Goal: Transaction & Acquisition: Purchase product/service

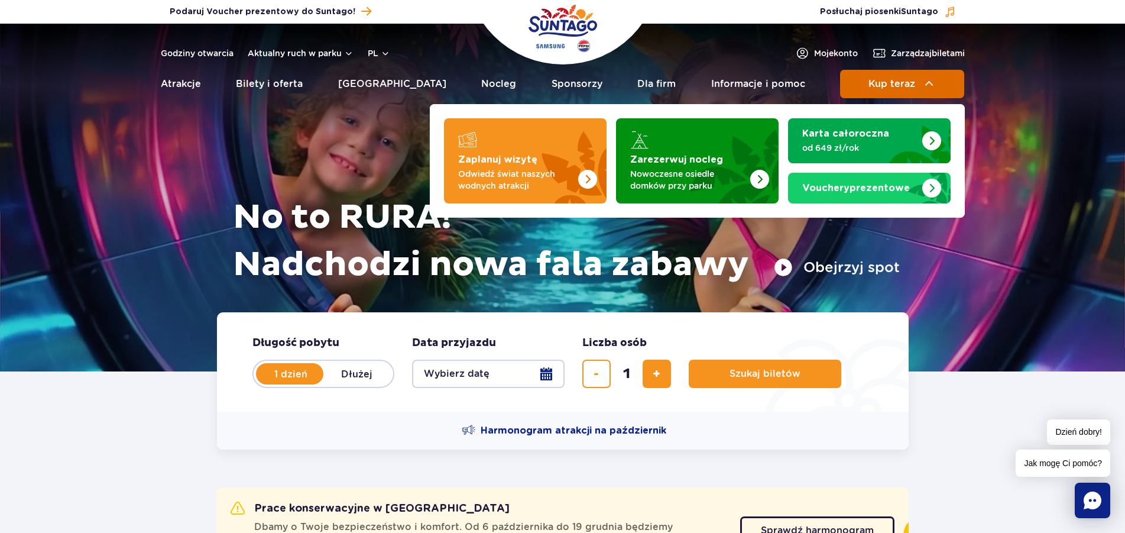
click at [901, 80] on span "Kup teraz" at bounding box center [892, 84] width 47 height 11
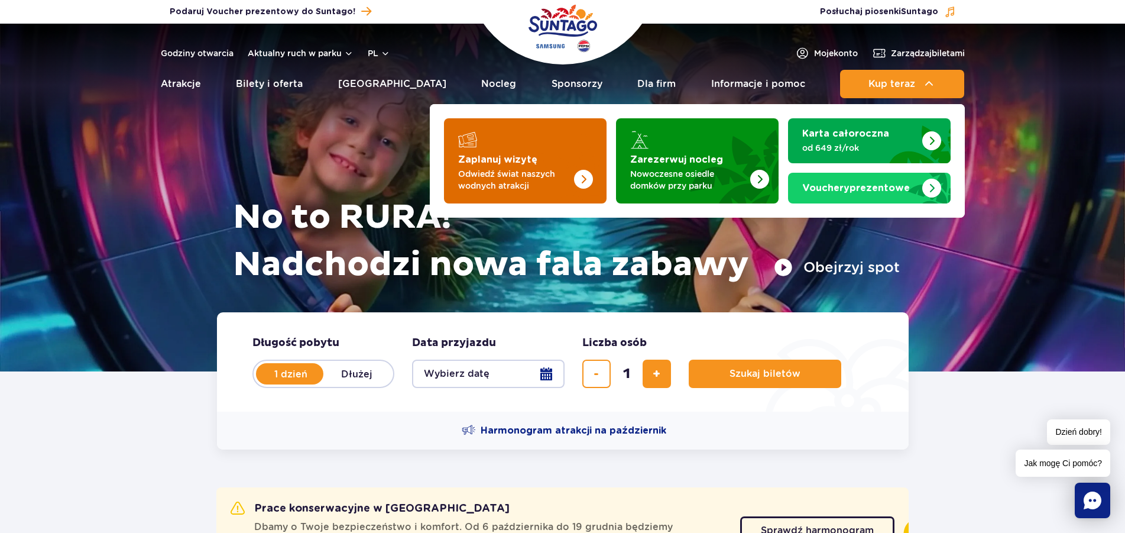
click at [517, 158] on strong "Zaplanuj wizytę" at bounding box center [497, 159] width 79 height 9
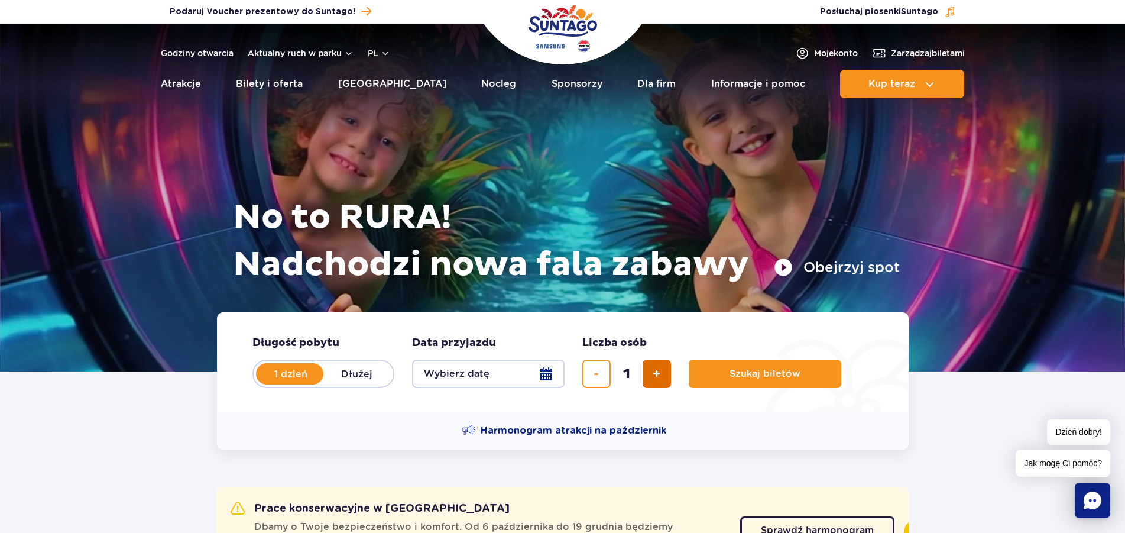
click at [658, 374] on span "dodaj bilet" at bounding box center [657, 374] width 8 height 0
click at [659, 374] on span "dodaj bilet" at bounding box center [657, 374] width 8 height 0
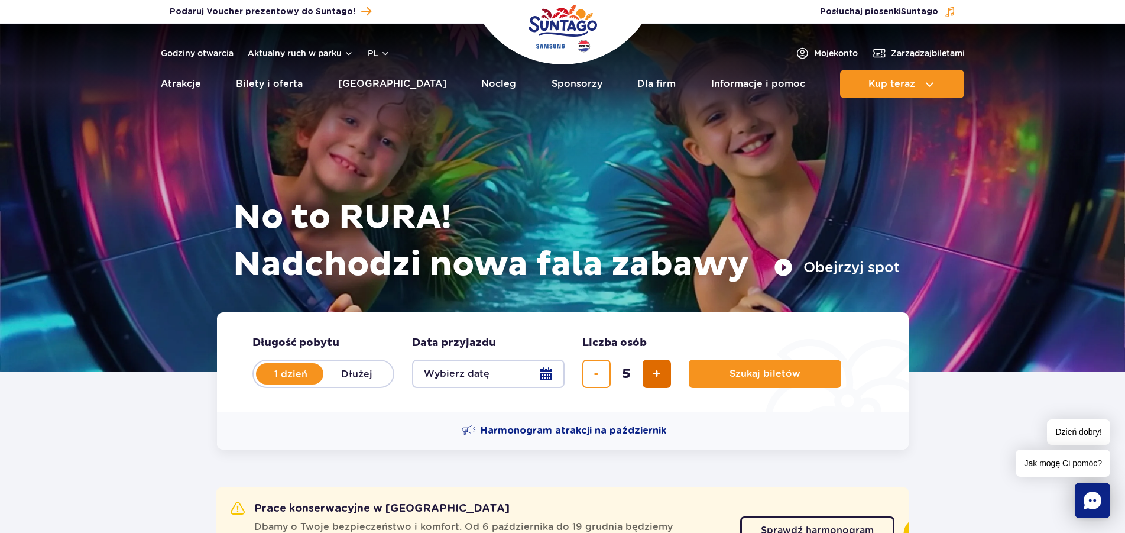
type input "6"
click at [553, 374] on button "Wybierz datę" at bounding box center [488, 374] width 153 height 28
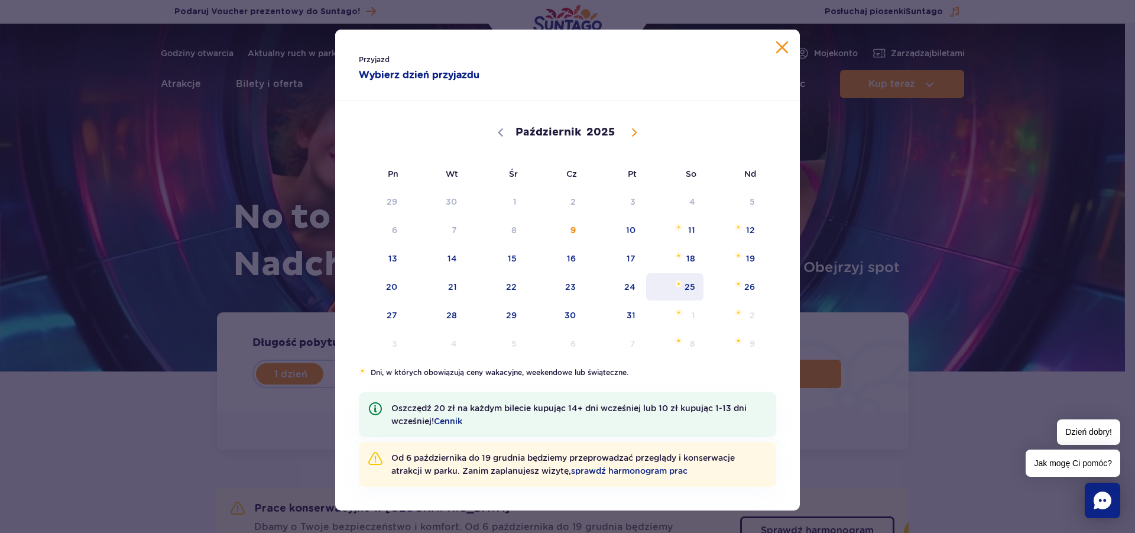
click at [675, 284] on span "Październik 25, 2025" at bounding box center [678, 283] width 7 height 7
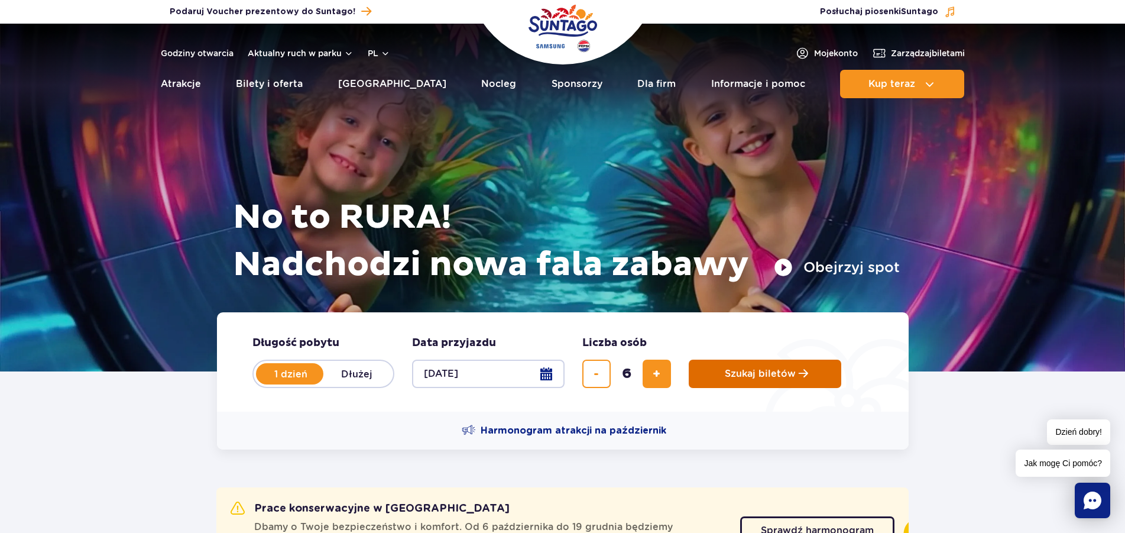
click at [780, 368] on button "Szukaj biletów" at bounding box center [765, 374] width 153 height 28
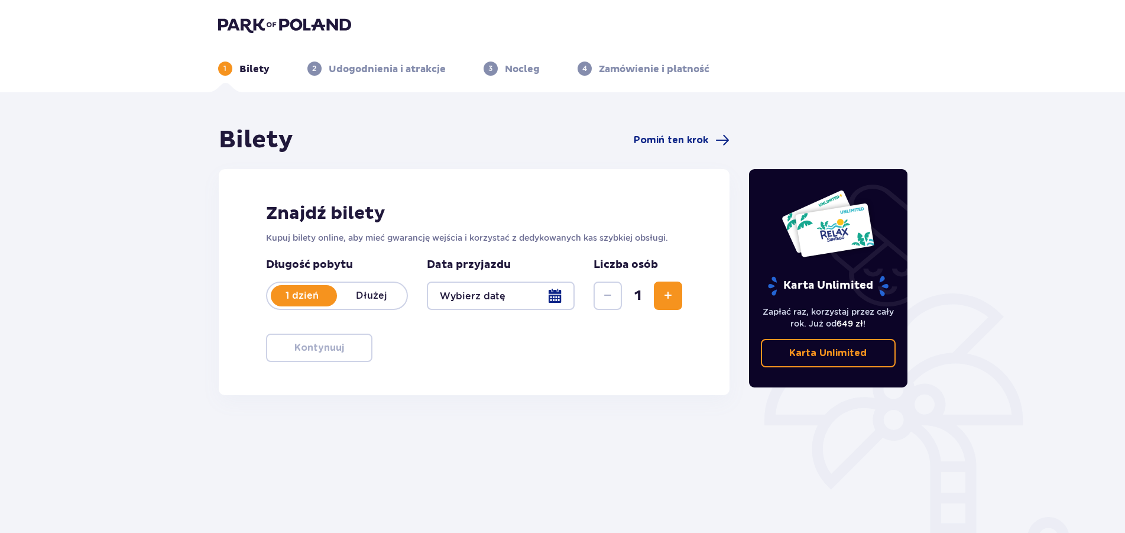
click at [556, 299] on div at bounding box center [501, 295] width 148 height 28
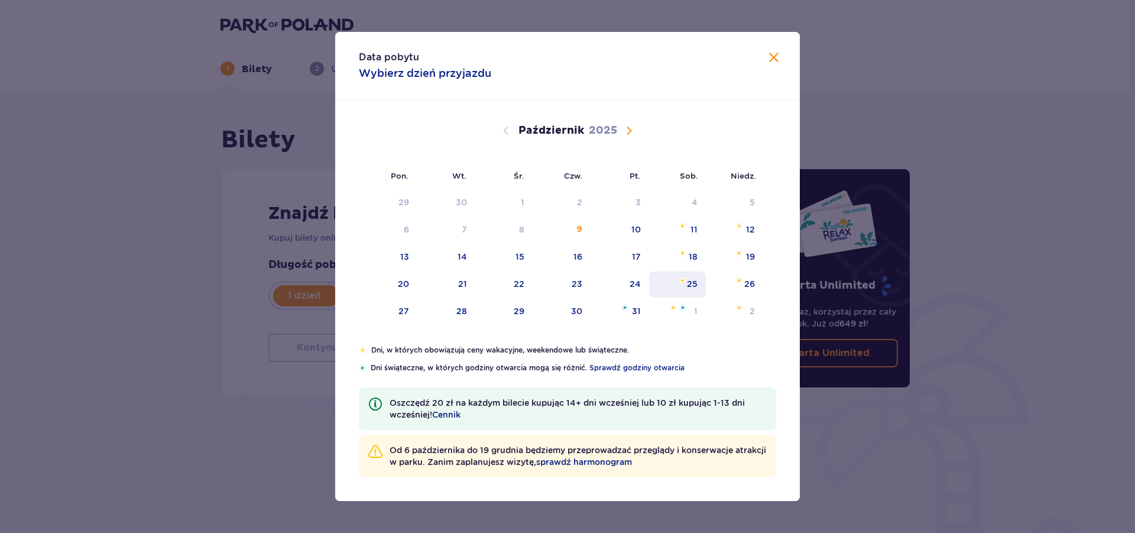
click at [691, 284] on div "25" at bounding box center [692, 284] width 11 height 12
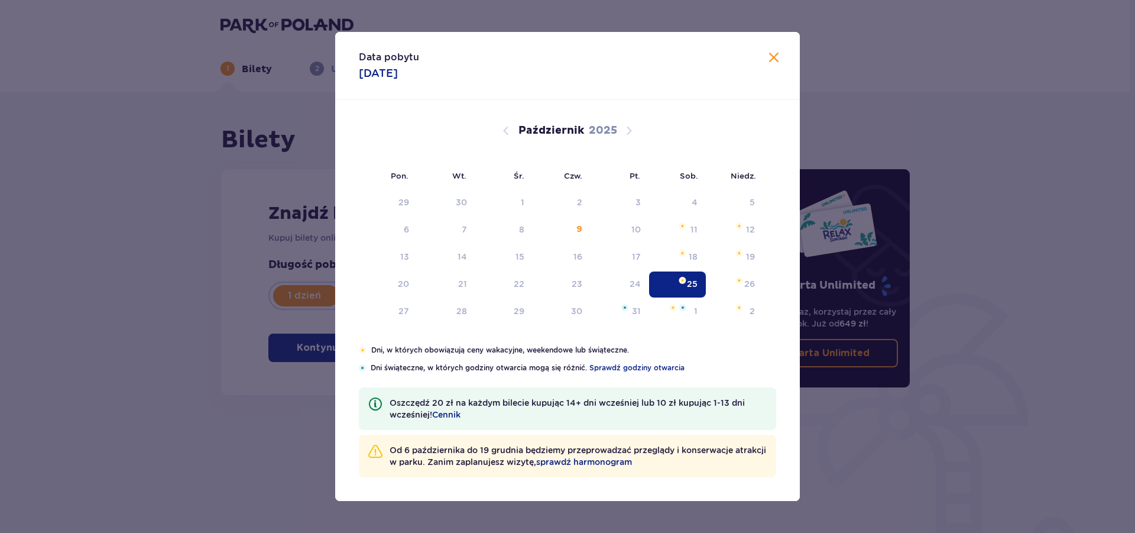
type input "[DATE]"
click at [691, 286] on div "25" at bounding box center [692, 284] width 11 height 12
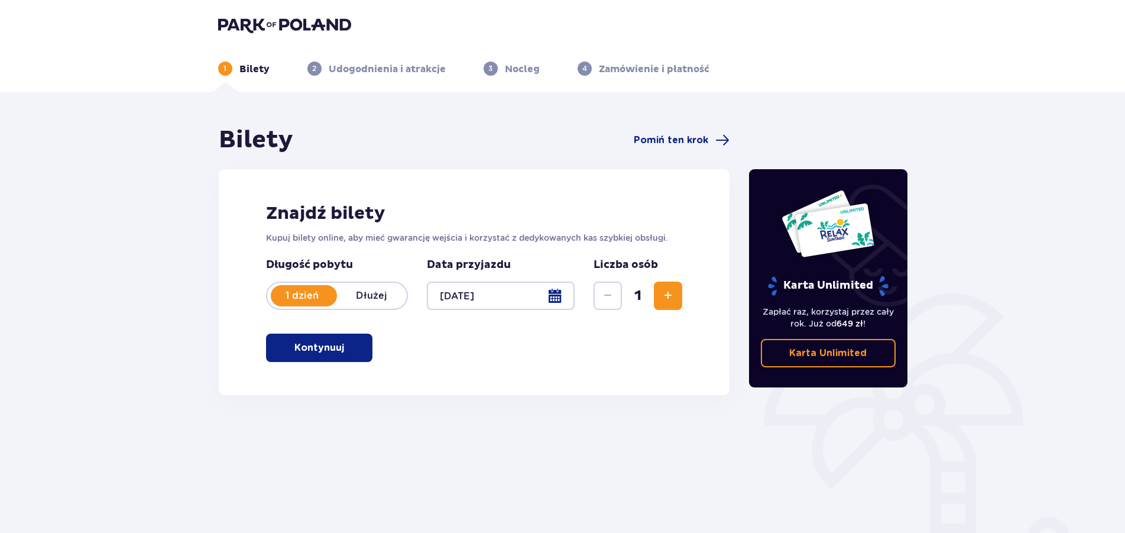
click at [669, 293] on span "Zwiększ" at bounding box center [668, 296] width 14 height 14
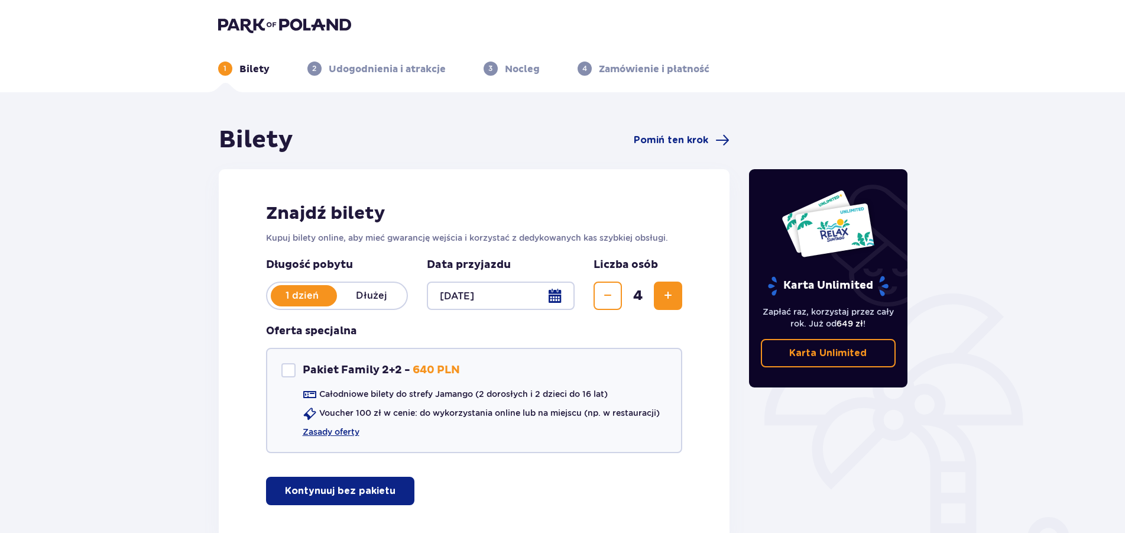
click at [669, 290] on span "Zwiększ" at bounding box center [668, 296] width 14 height 14
click at [595, 297] on button "Zmniejsz" at bounding box center [608, 295] width 28 height 28
click at [337, 498] on button "Kontynuuj bez pakietu" at bounding box center [340, 491] width 148 height 28
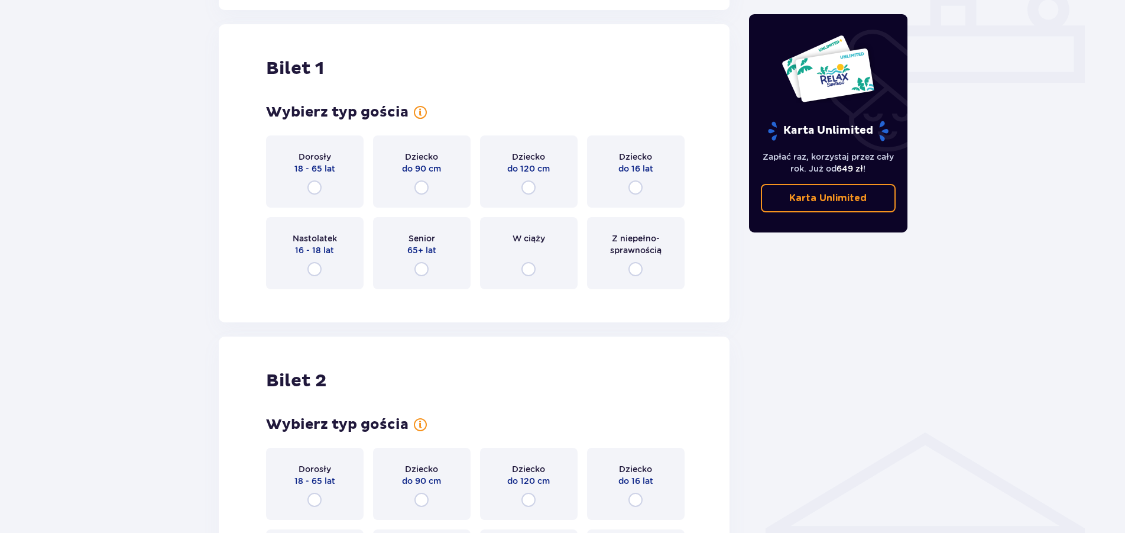
scroll to position [538, 0]
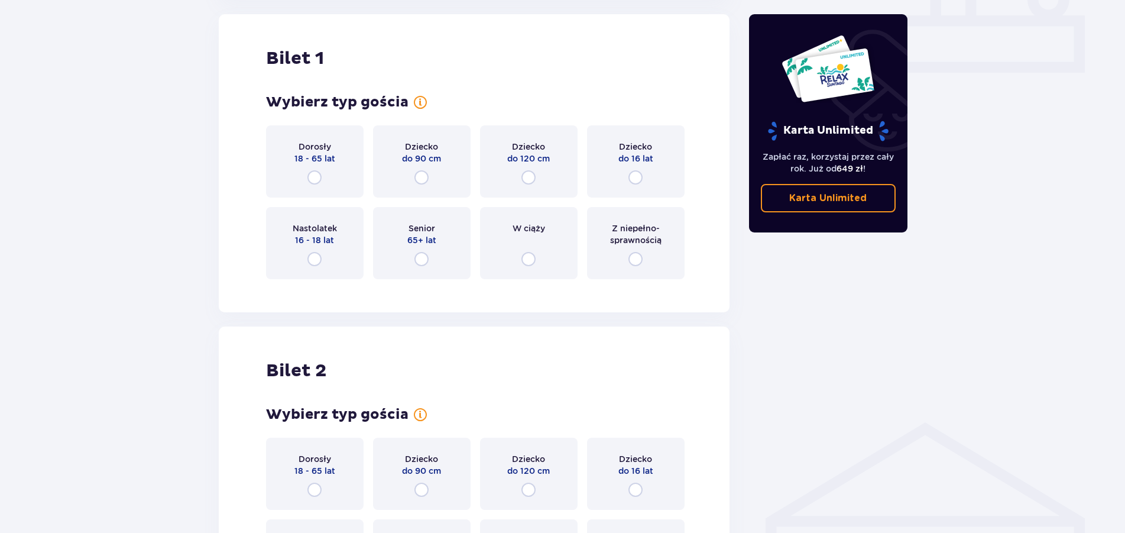
click at [315, 182] on input "radio" at bounding box center [314, 177] width 14 height 14
radio input "true"
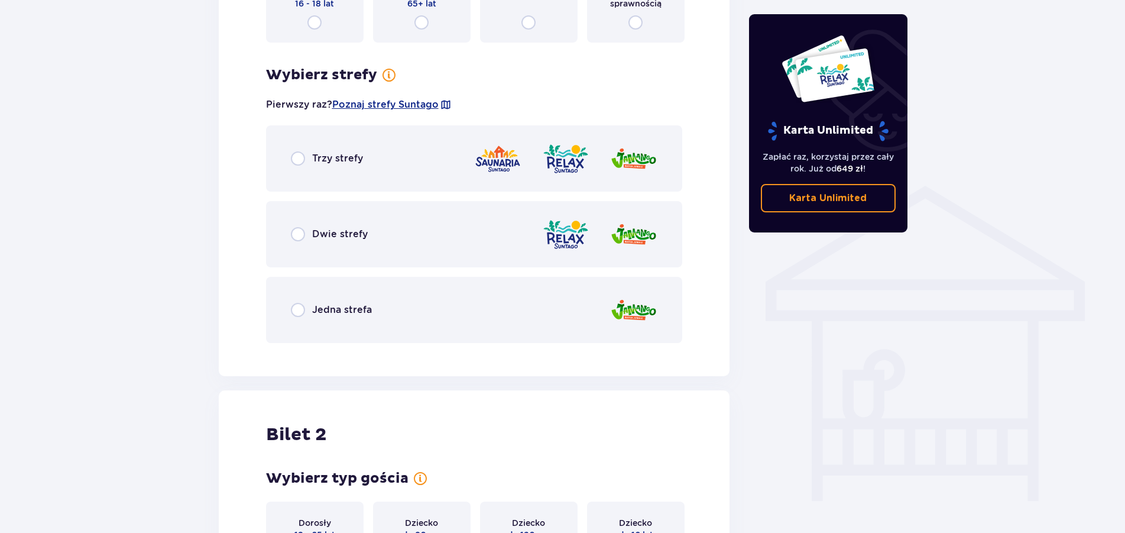
scroll to position [827, 0]
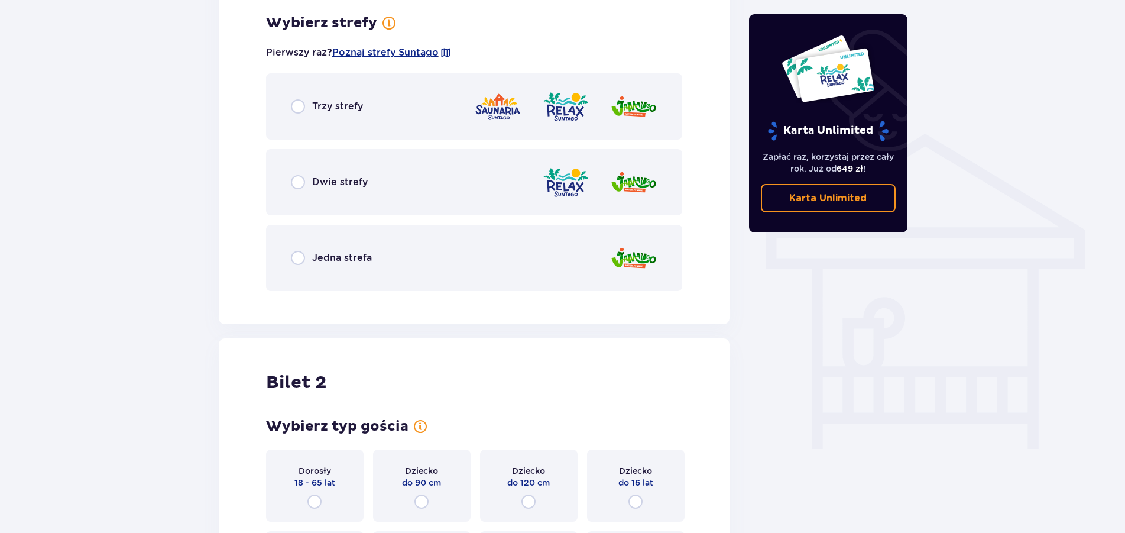
click at [299, 263] on input "radio" at bounding box center [298, 258] width 14 height 14
radio input "true"
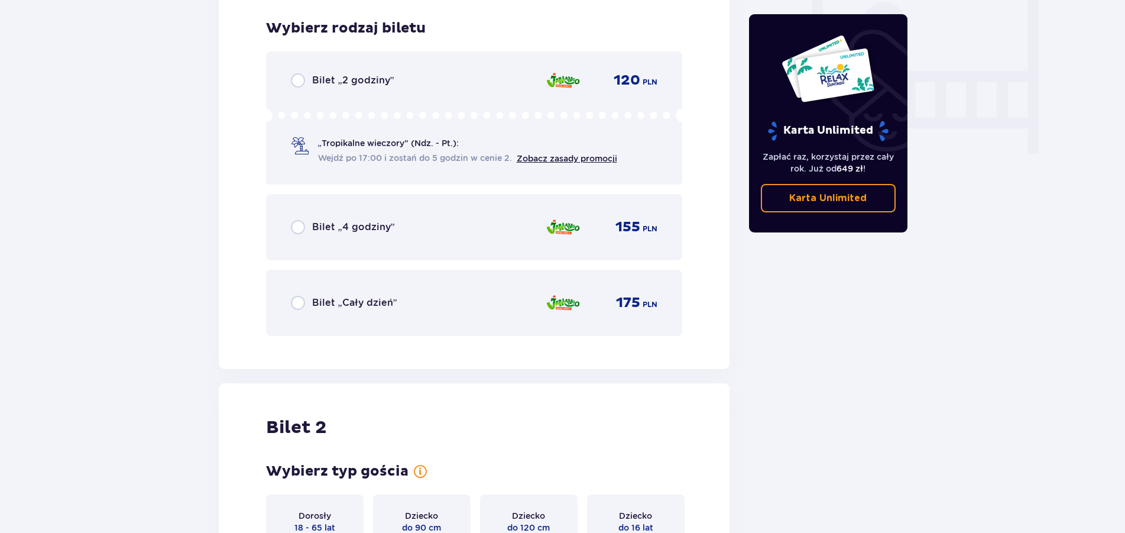
scroll to position [1127, 0]
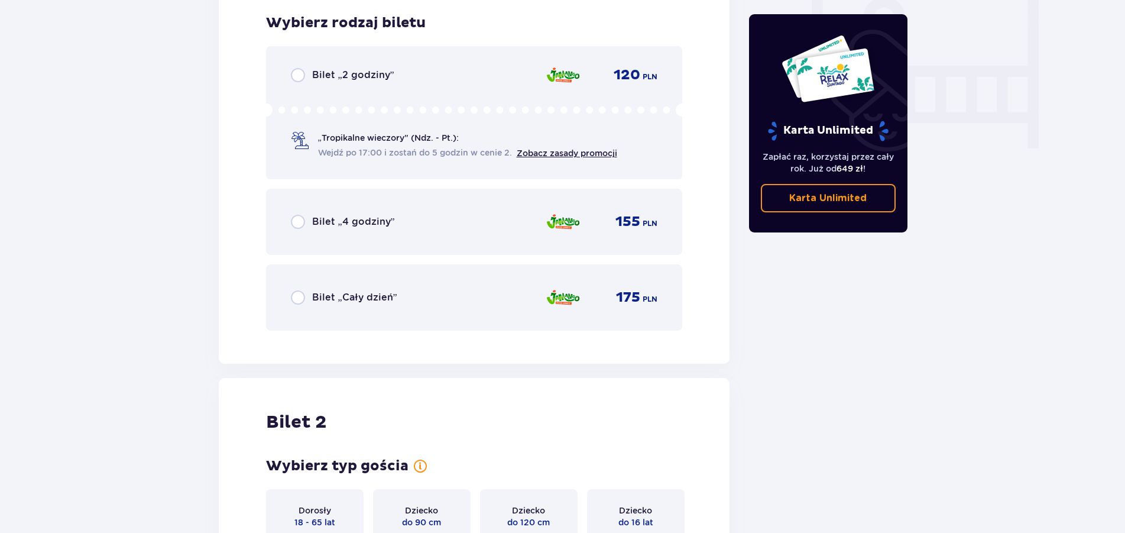
click at [294, 297] on input "radio" at bounding box center [298, 297] width 14 height 14
radio input "true"
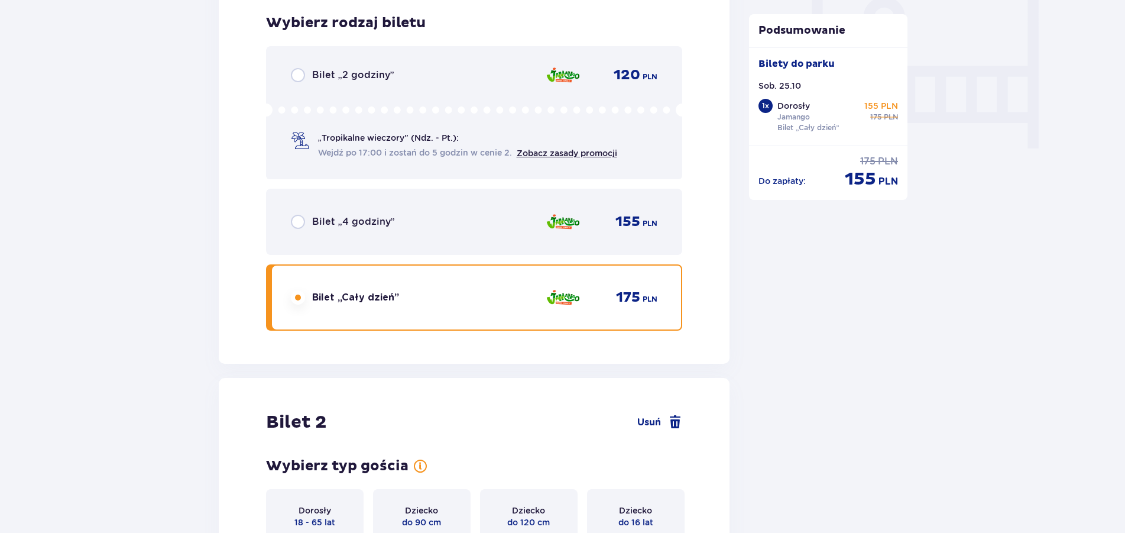
scroll to position [1491, 0]
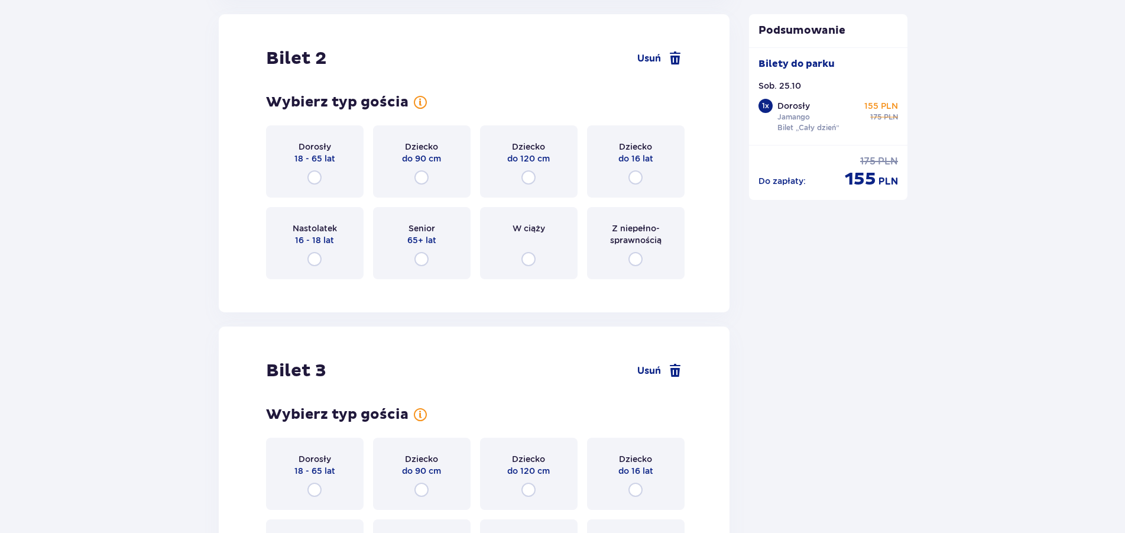
click at [319, 176] on input "radio" at bounding box center [314, 177] width 14 height 14
radio input "true"
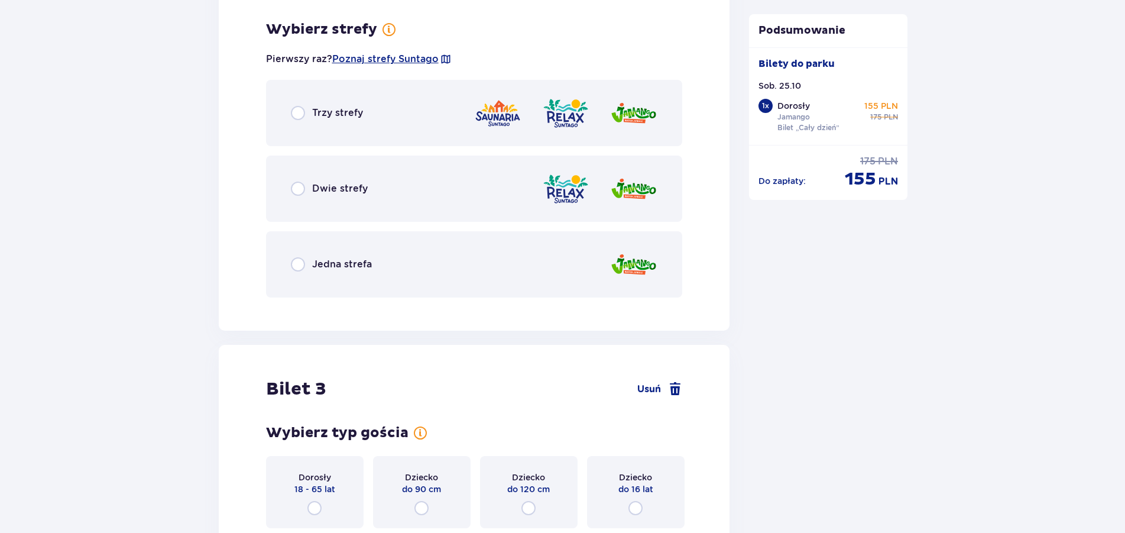
scroll to position [1779, 0]
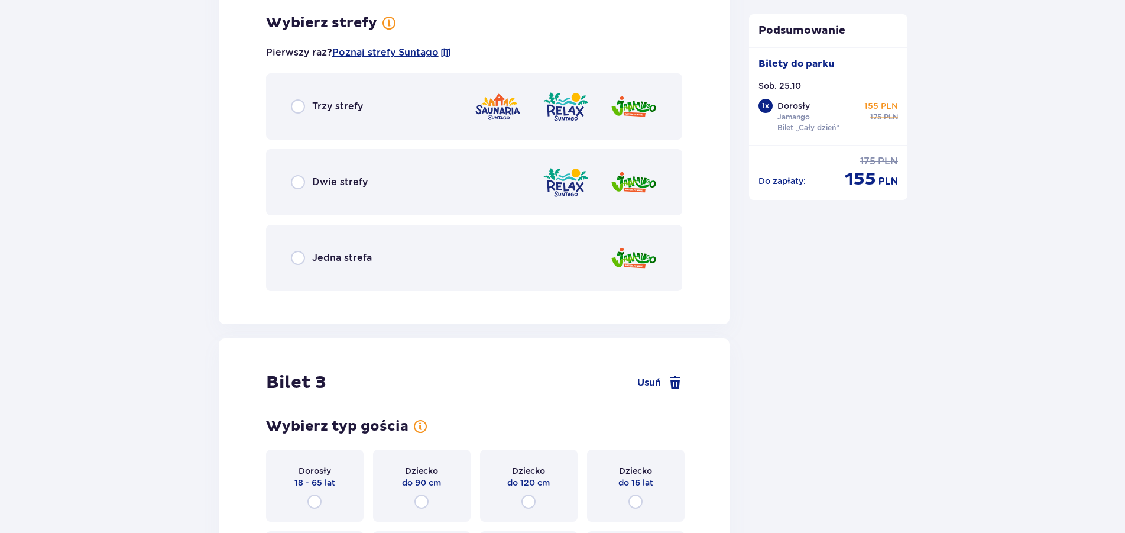
click at [300, 261] on input "radio" at bounding box center [298, 258] width 14 height 14
radio input "true"
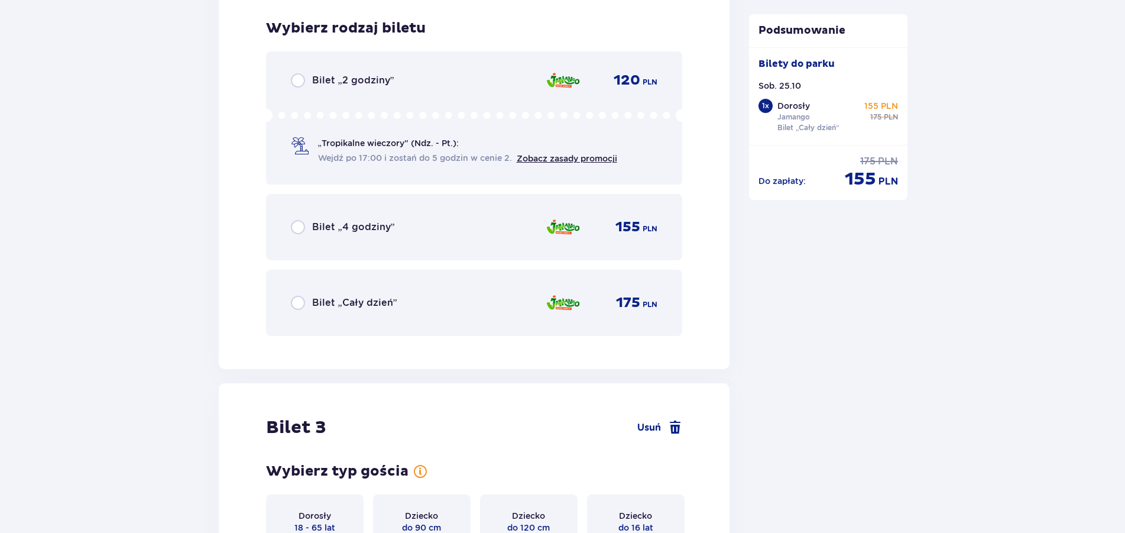
scroll to position [2080, 0]
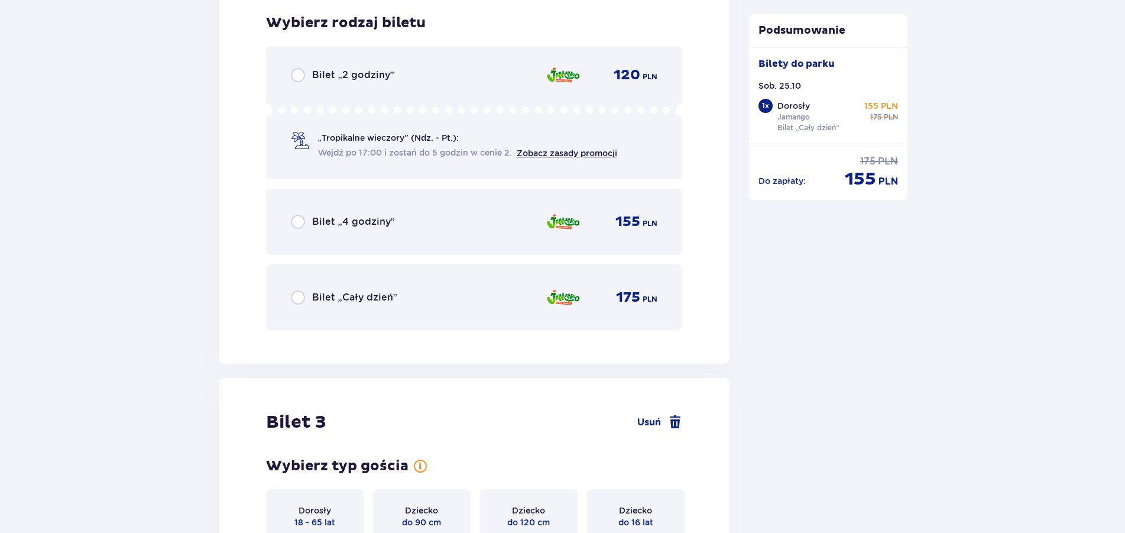
click at [294, 299] on input "radio" at bounding box center [298, 297] width 14 height 14
radio input "true"
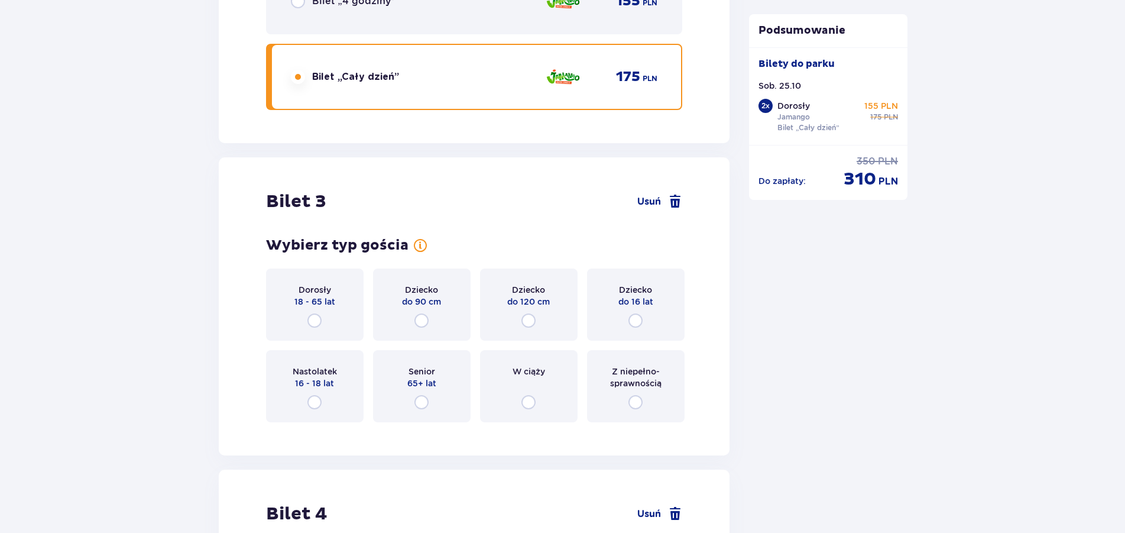
scroll to position [2443, 0]
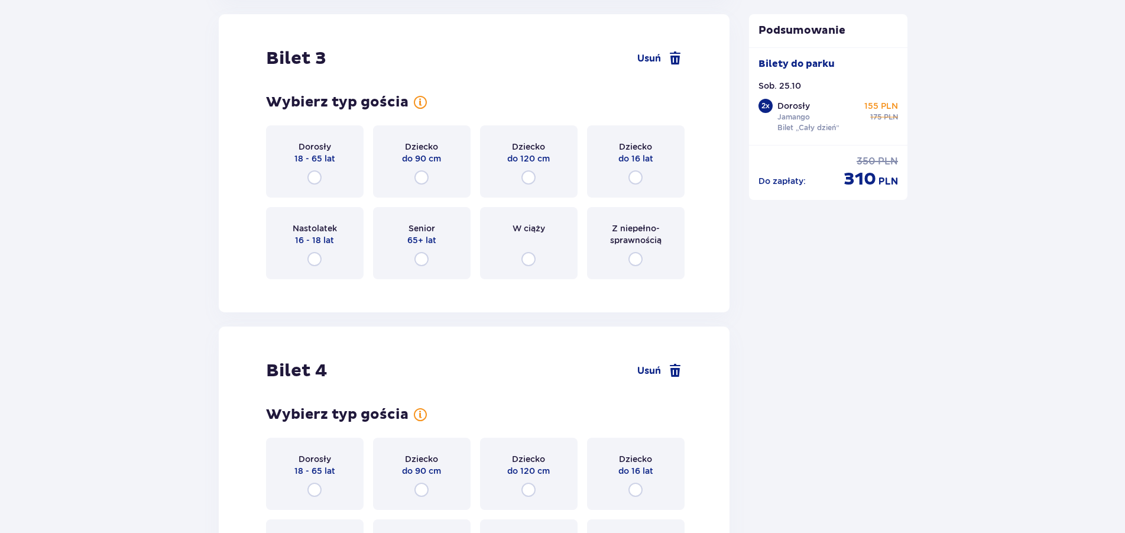
click at [639, 176] on input "radio" at bounding box center [636, 177] width 14 height 14
radio input "true"
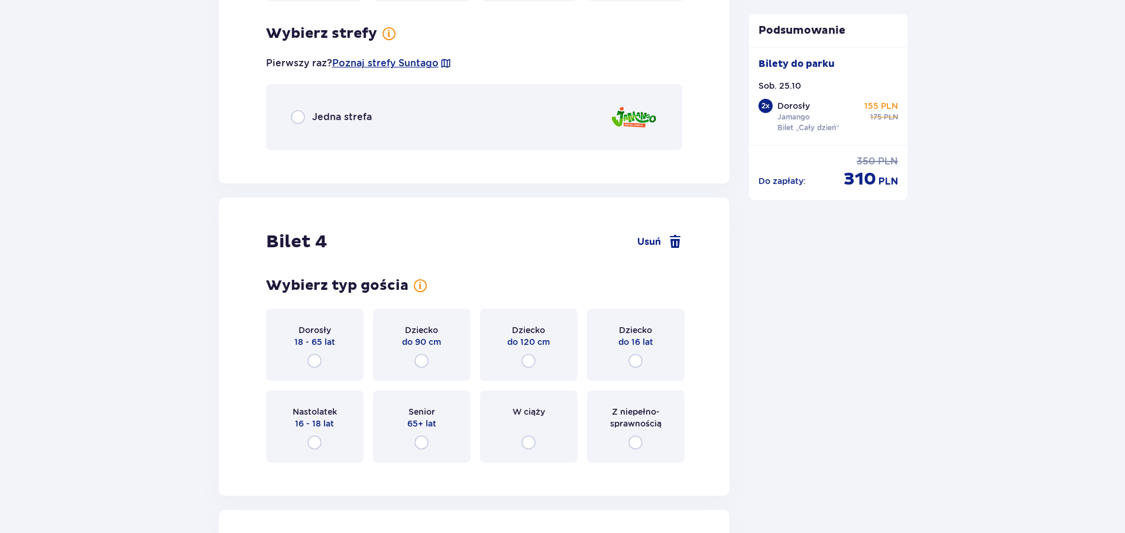
scroll to position [2732, 0]
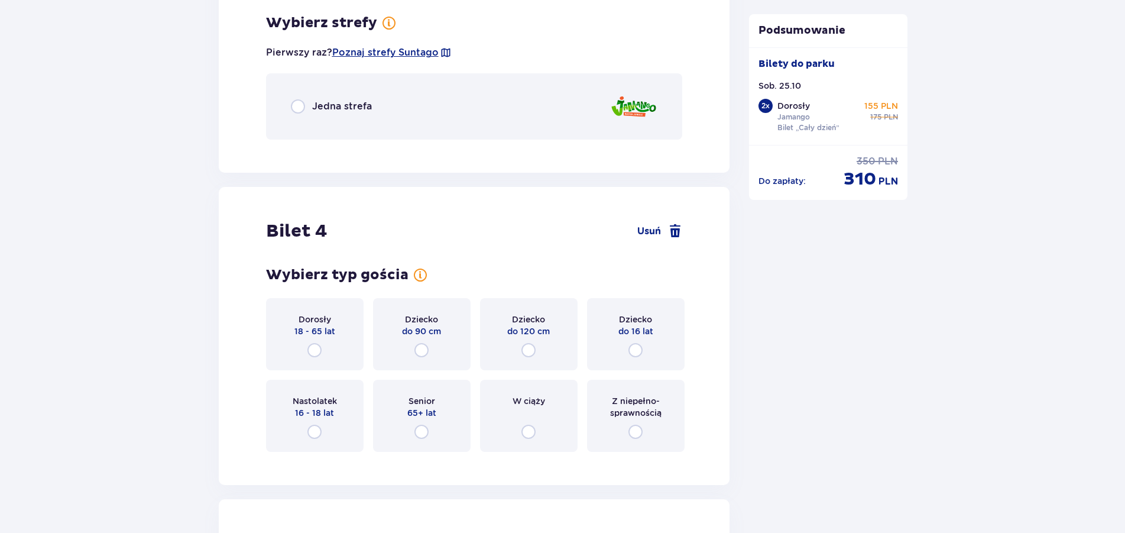
click at [300, 105] on input "radio" at bounding box center [298, 106] width 14 height 14
radio input "true"
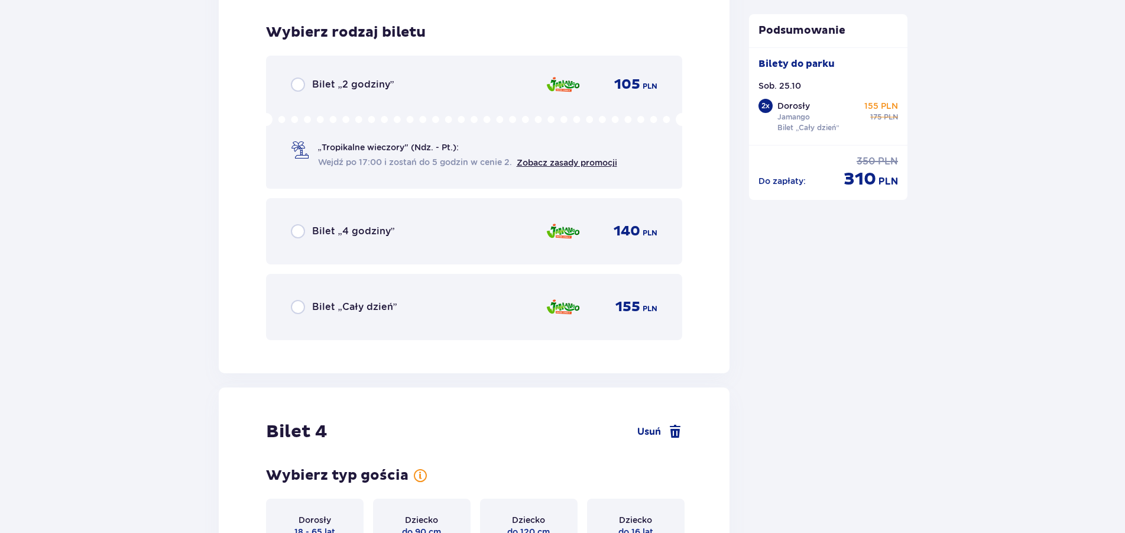
scroll to position [2881, 0]
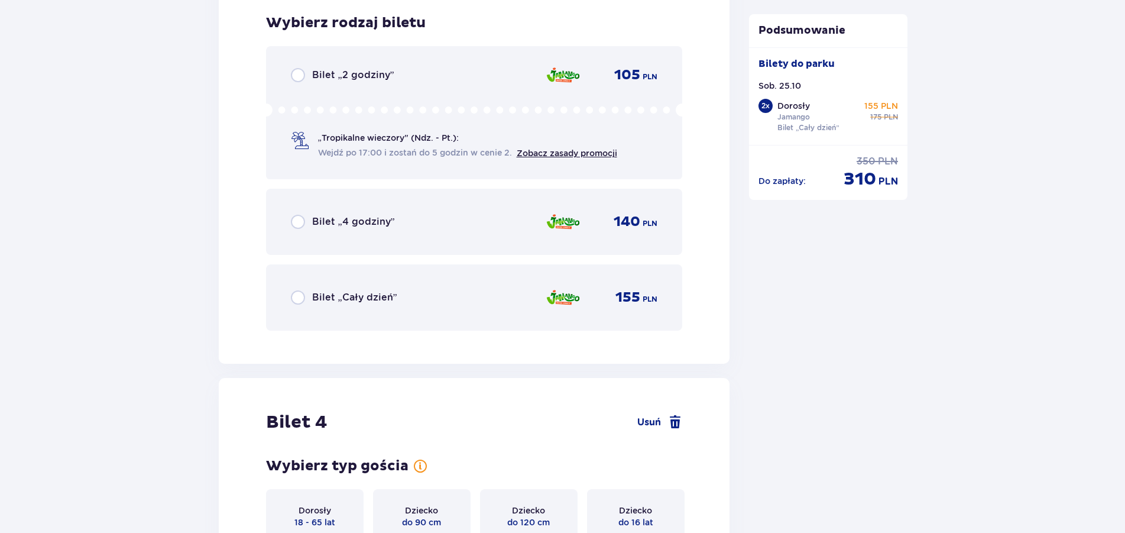
click at [302, 299] on input "radio" at bounding box center [298, 297] width 14 height 14
radio input "true"
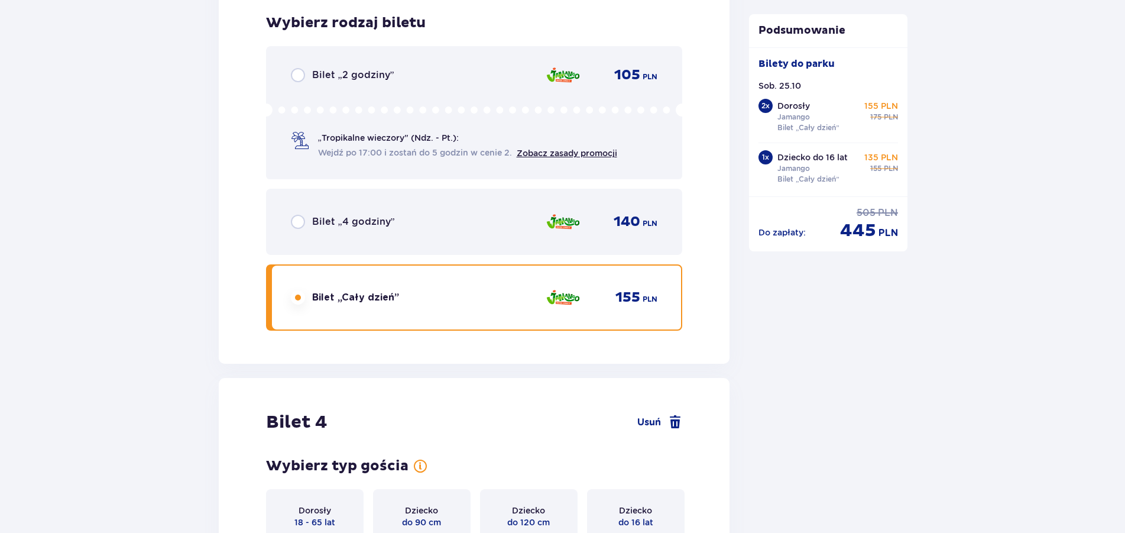
scroll to position [3245, 0]
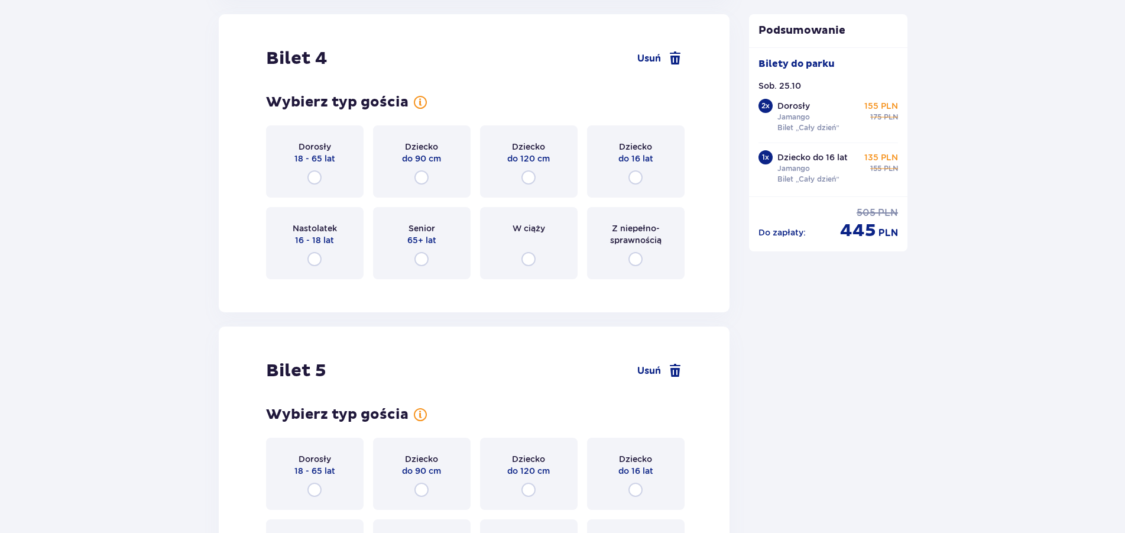
click at [426, 489] on input "radio" at bounding box center [422, 490] width 14 height 14
radio input "true"
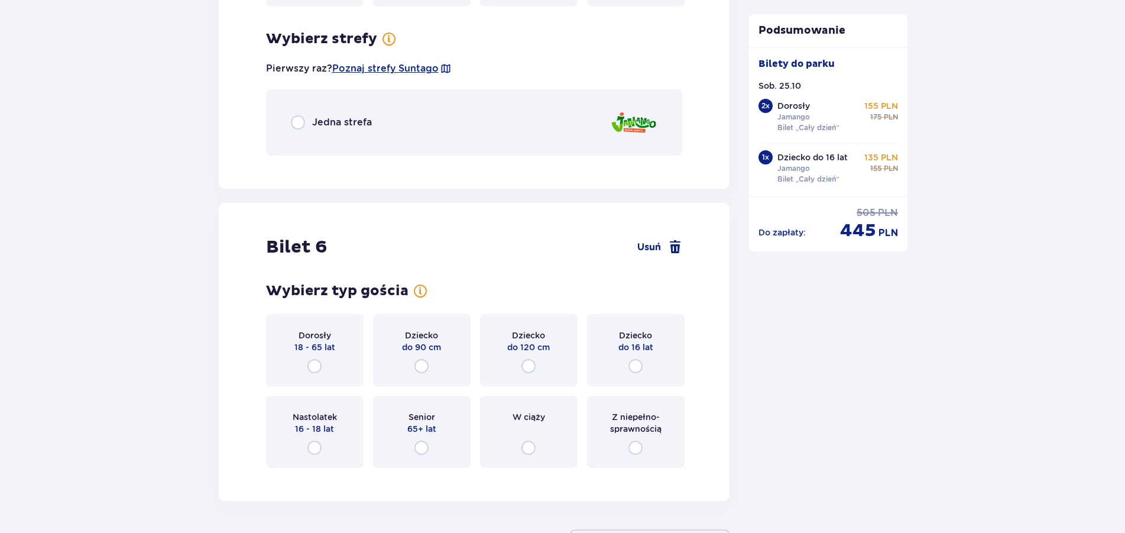
scroll to position [3845, 0]
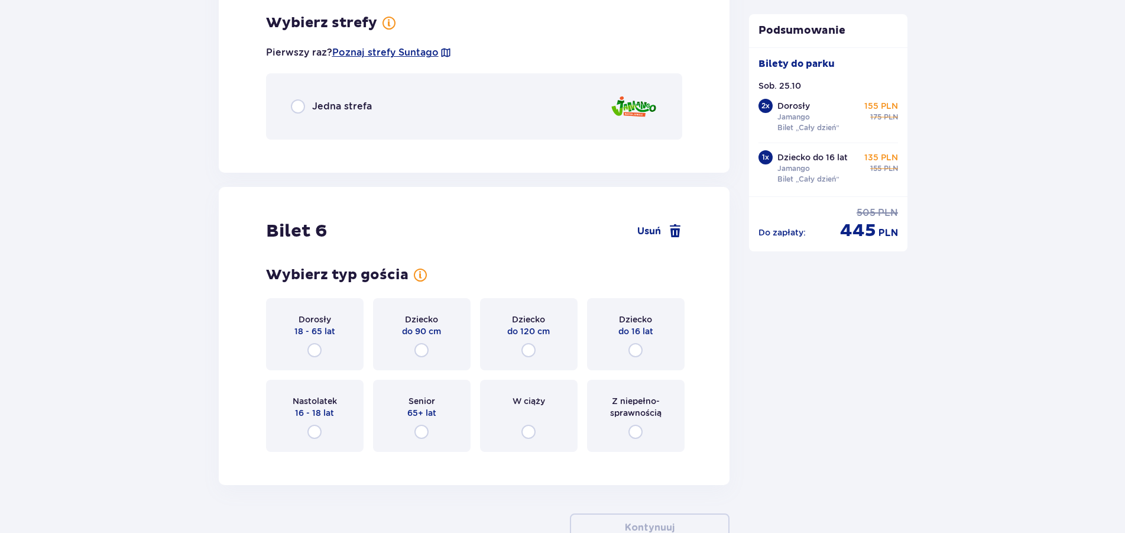
click at [313, 347] on input "radio" at bounding box center [314, 350] width 14 height 14
radio input "true"
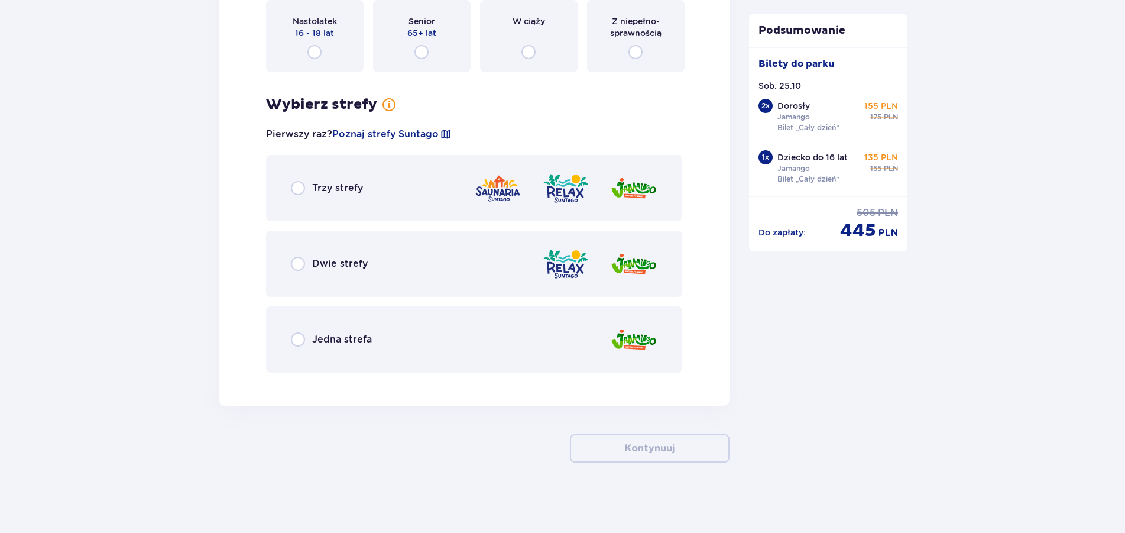
scroll to position [4226, 0]
click at [322, 348] on div "Jedna strefa" at bounding box center [474, 339] width 417 height 66
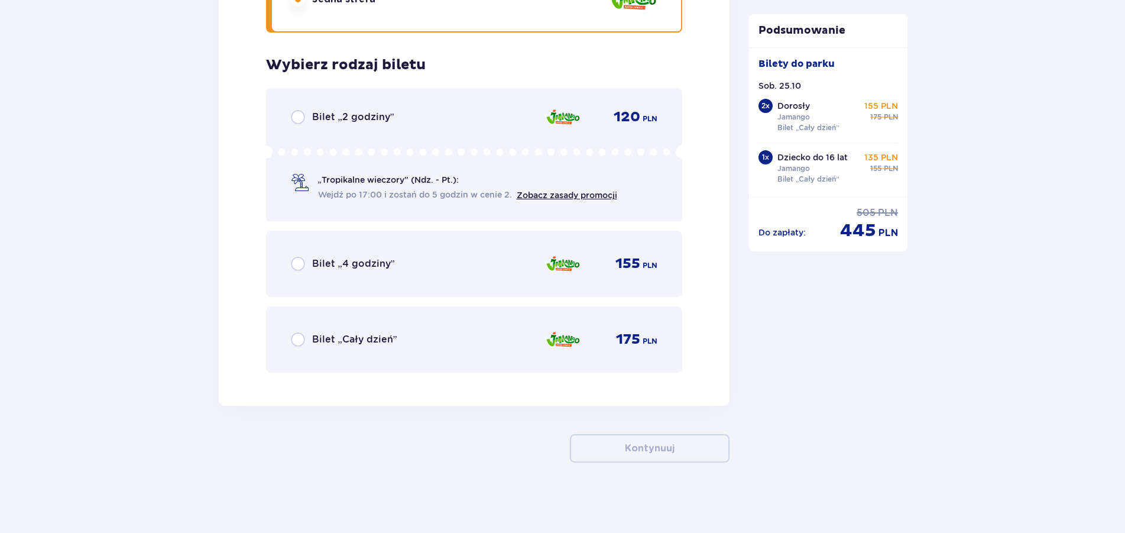
scroll to position [4566, 0]
click at [324, 348] on div "Bilet „Cały dzień” 175 PLN" at bounding box center [474, 338] width 367 height 25
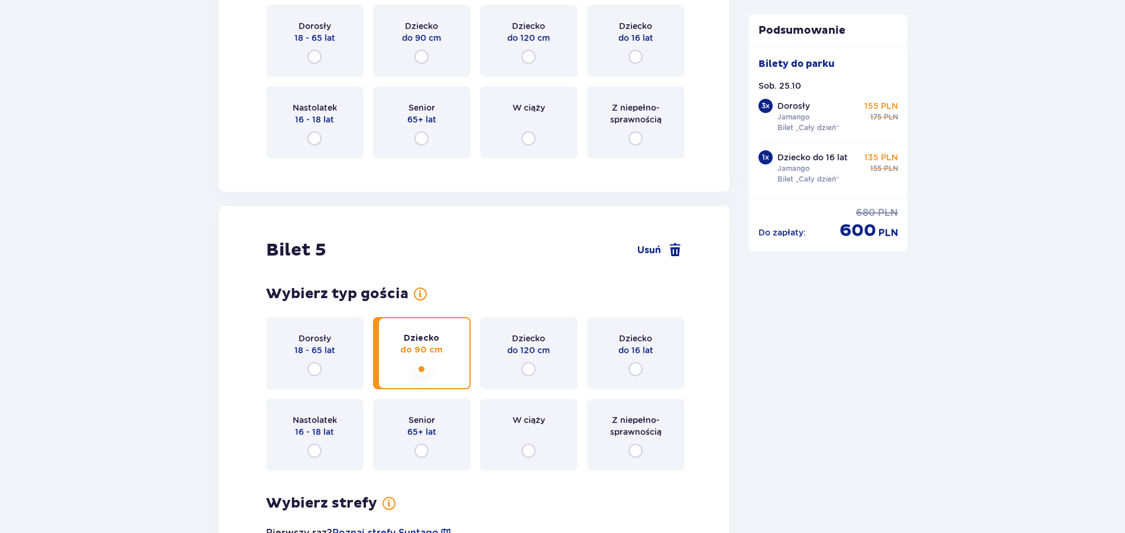
scroll to position [3667, 0]
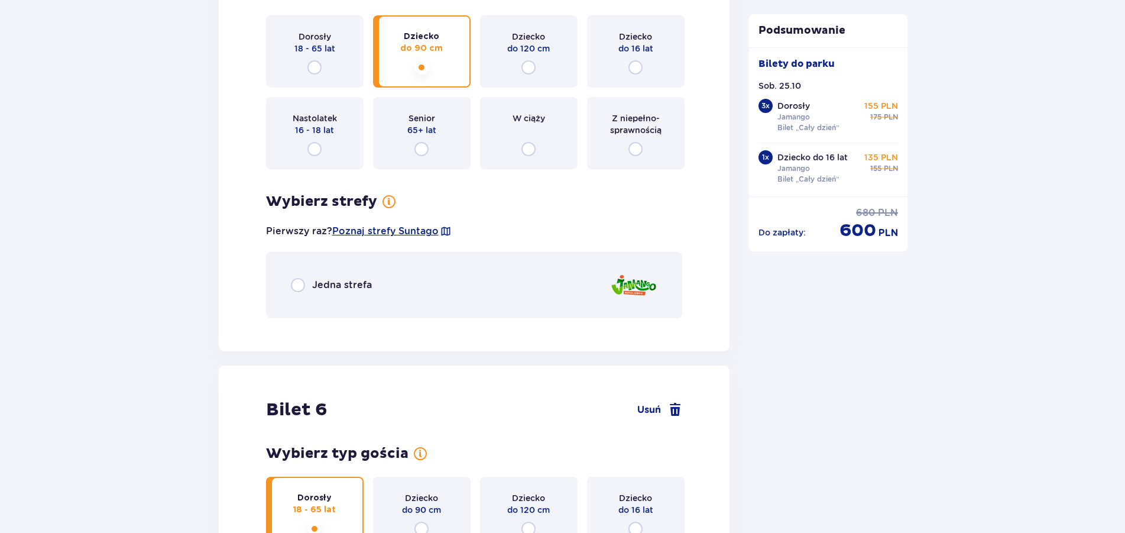
click at [299, 289] on input "radio" at bounding box center [298, 285] width 14 height 14
radio input "true"
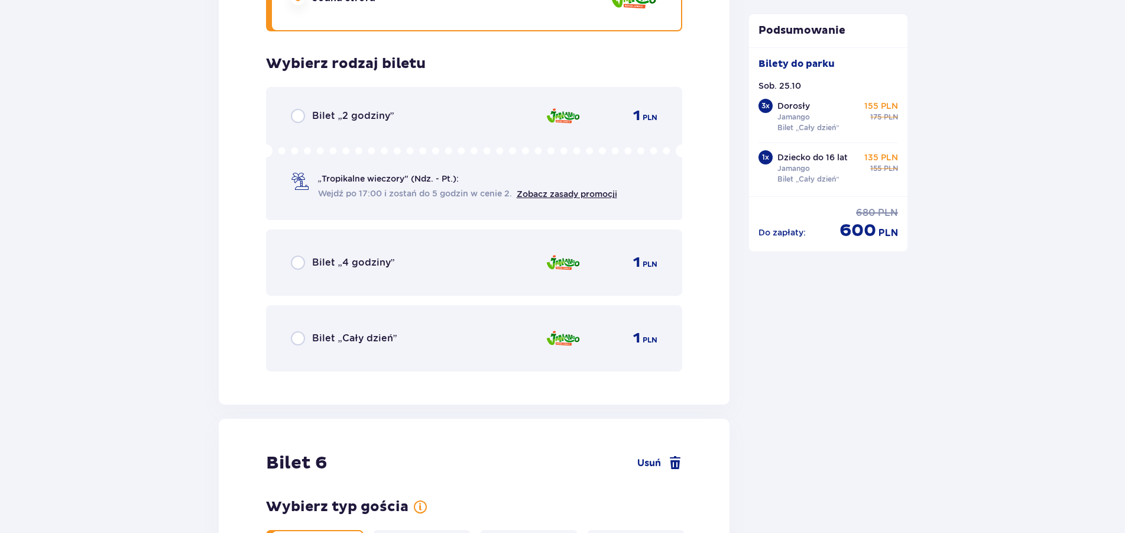
scroll to position [3994, 0]
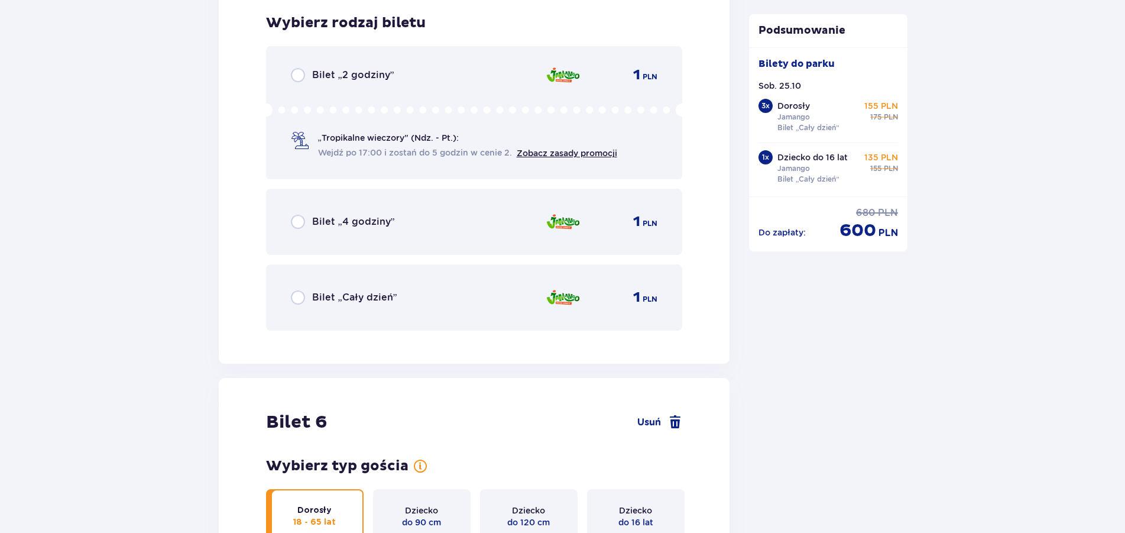
click at [303, 299] on input "radio" at bounding box center [298, 297] width 14 height 14
radio input "true"
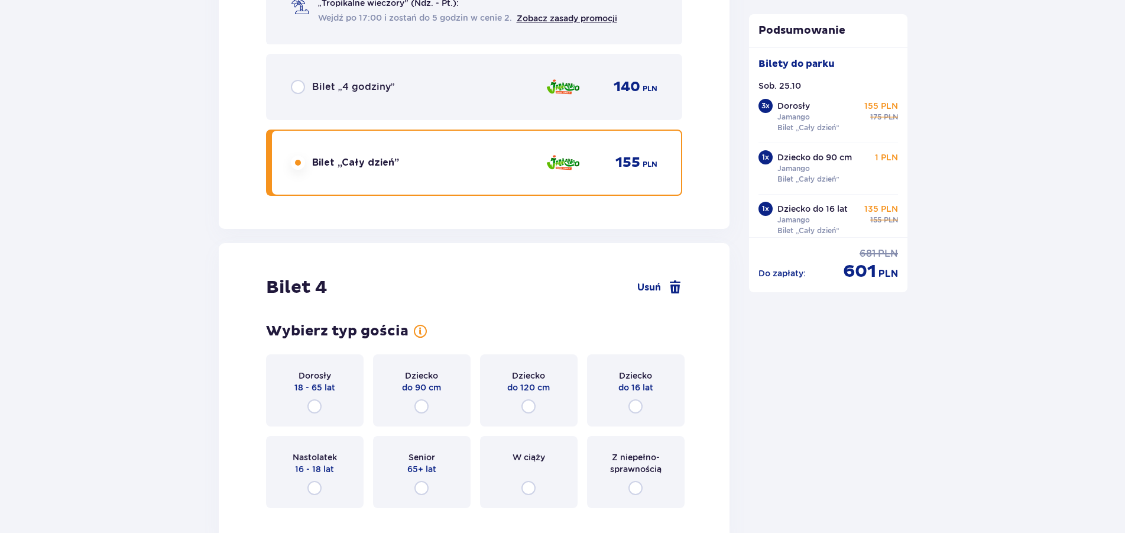
scroll to position [3136, 0]
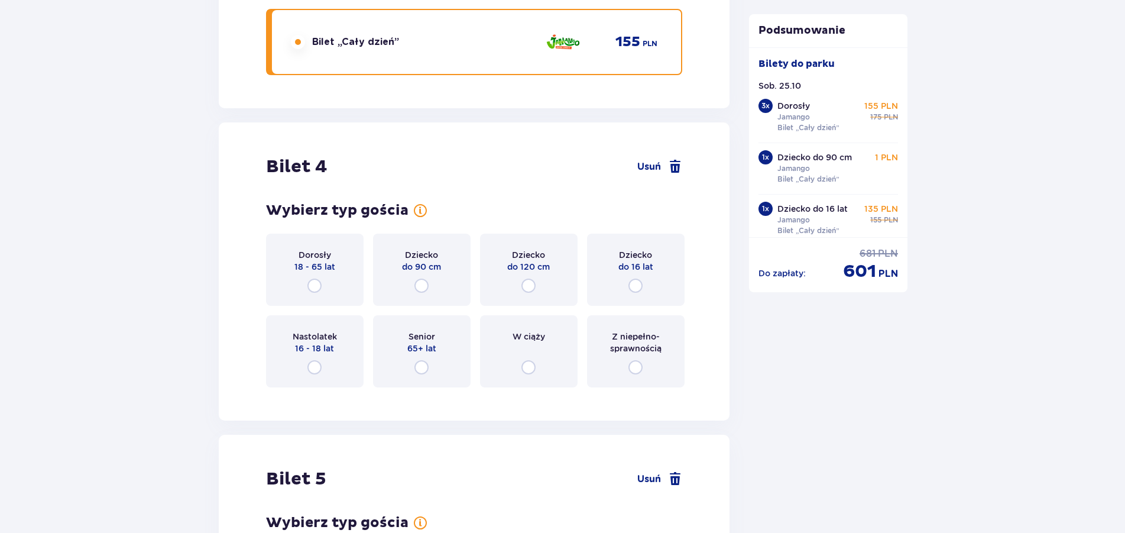
click at [310, 284] on input "radio" at bounding box center [314, 286] width 14 height 14
radio input "true"
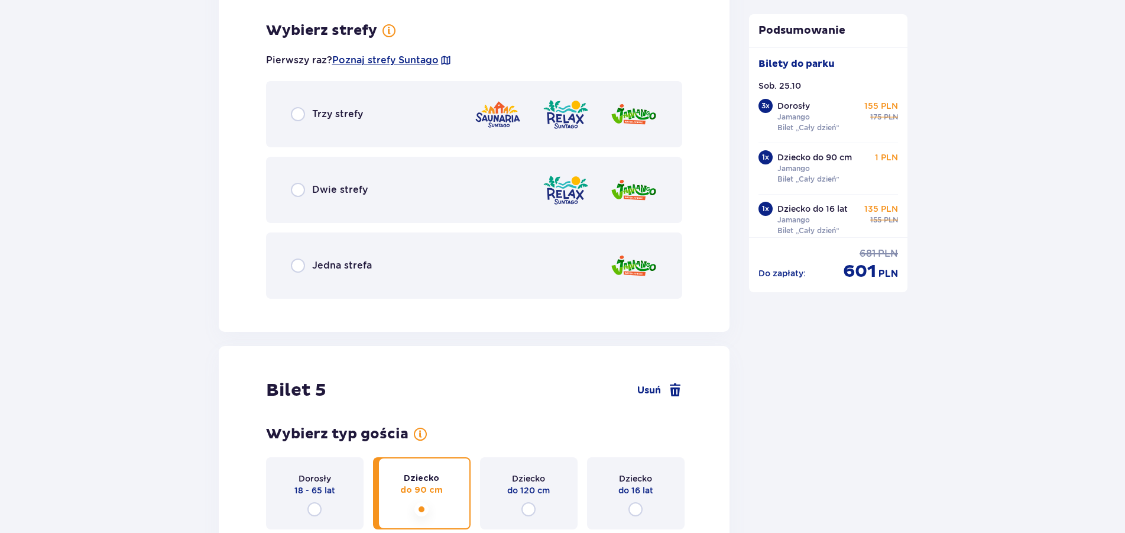
scroll to position [3533, 0]
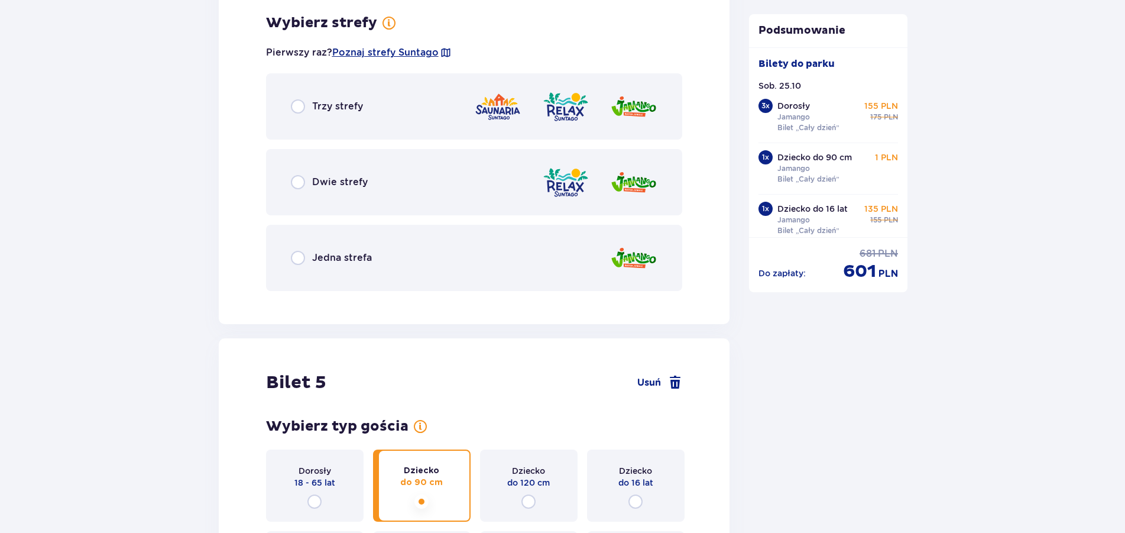
click at [318, 257] on span "Jedna strefa" at bounding box center [342, 257] width 60 height 13
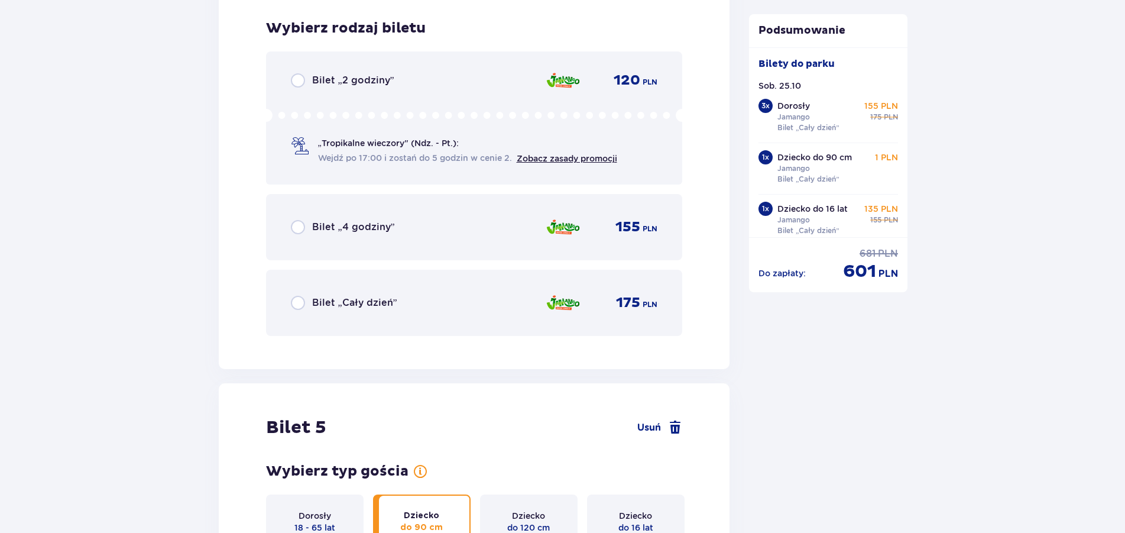
scroll to position [3833, 0]
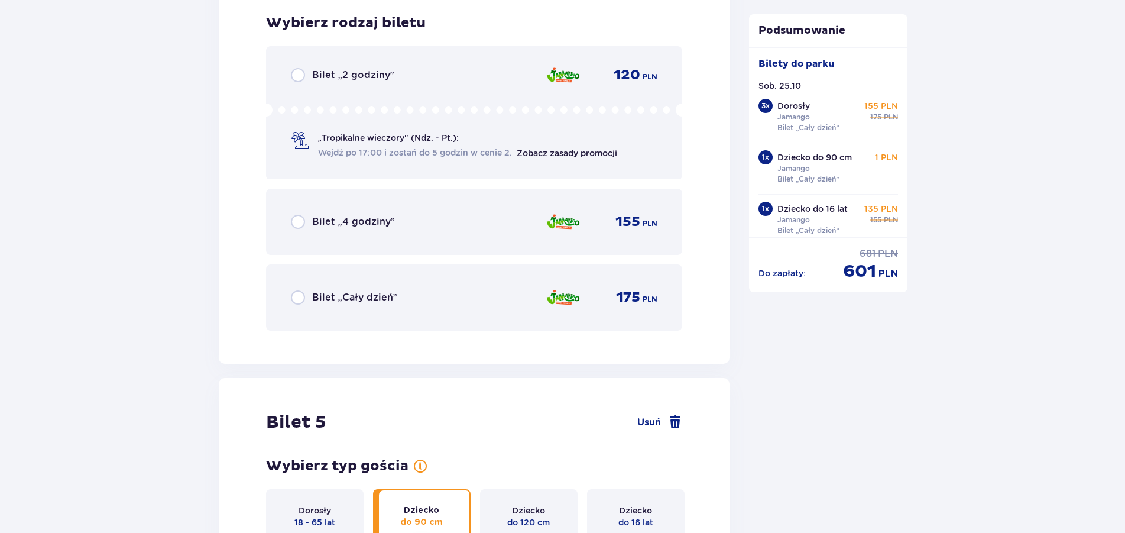
click at [381, 300] on span "Bilet „Cały dzień”" at bounding box center [354, 297] width 85 height 13
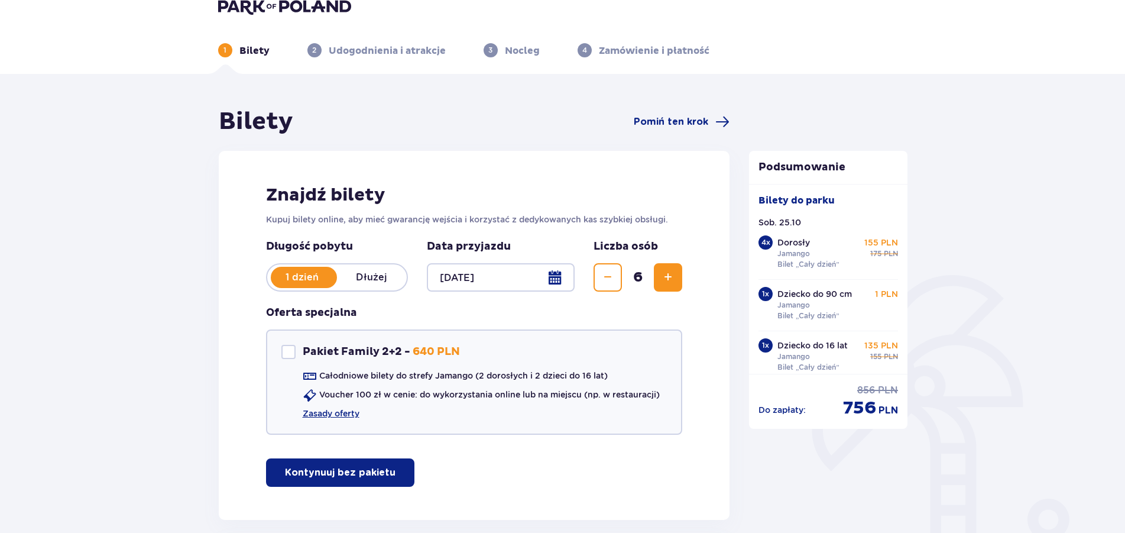
scroll to position [0, 0]
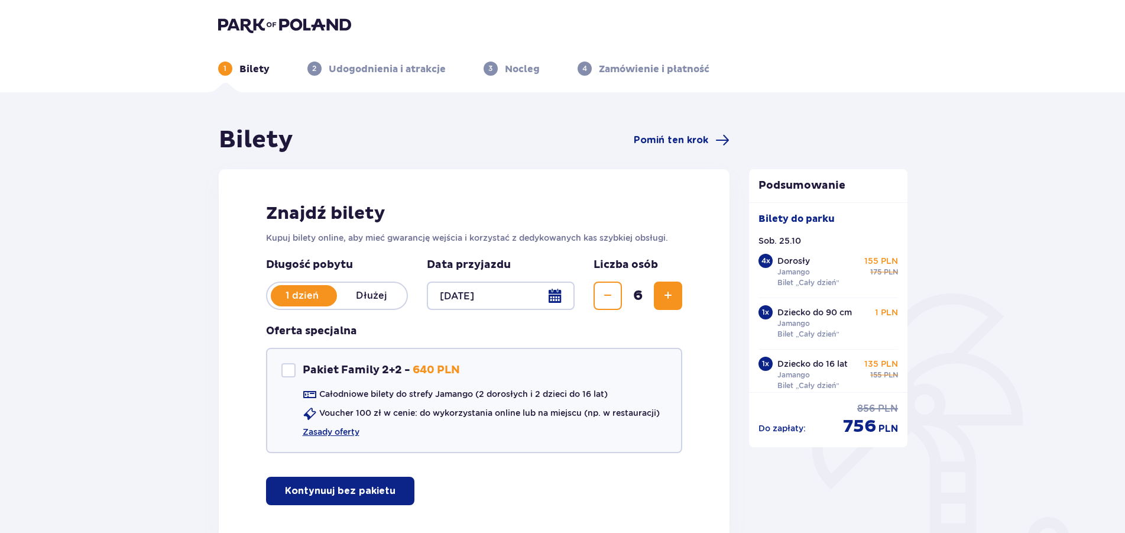
scroll to position [22, 0]
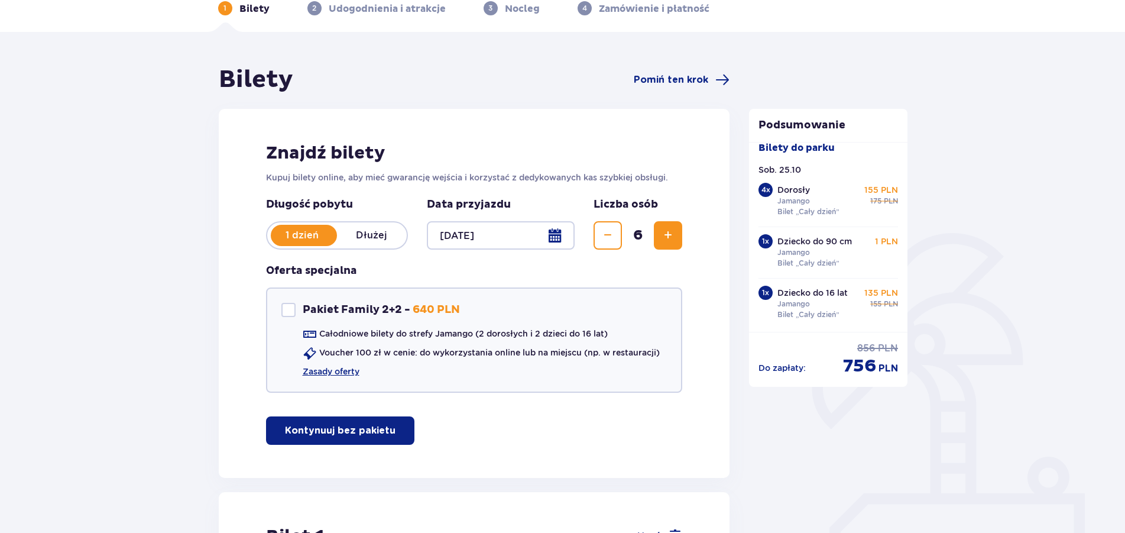
click at [829, 330] on div "Bilety do parku Sob. 25.10 4 x Dorosły Jamango Bilet „Cały dzień” 155 PLN cena …" at bounding box center [828, 237] width 158 height 190
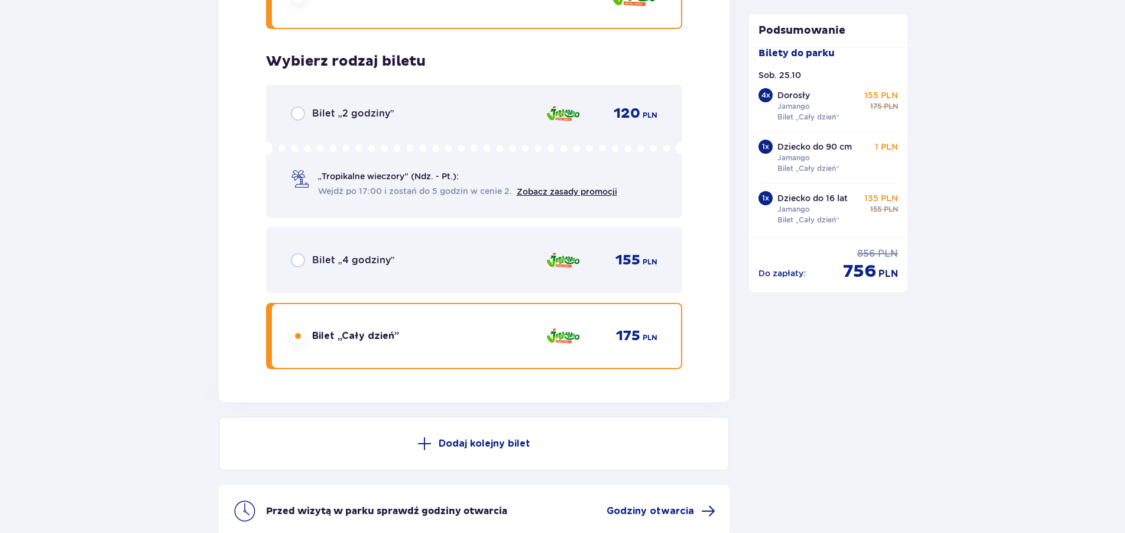
scroll to position [5667, 0]
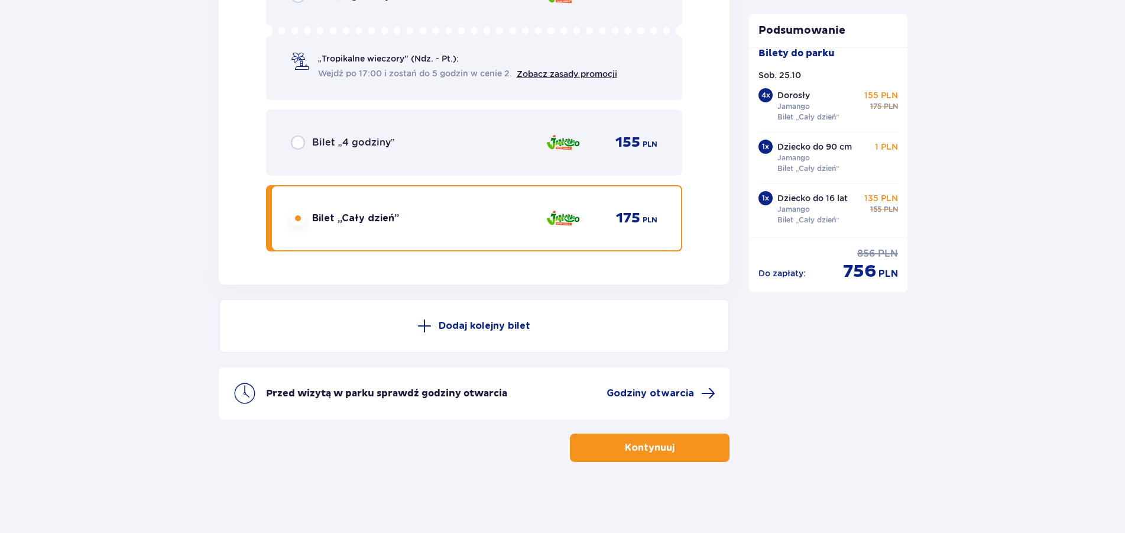
click at [649, 445] on p "Kontynuuj" at bounding box center [650, 447] width 50 height 13
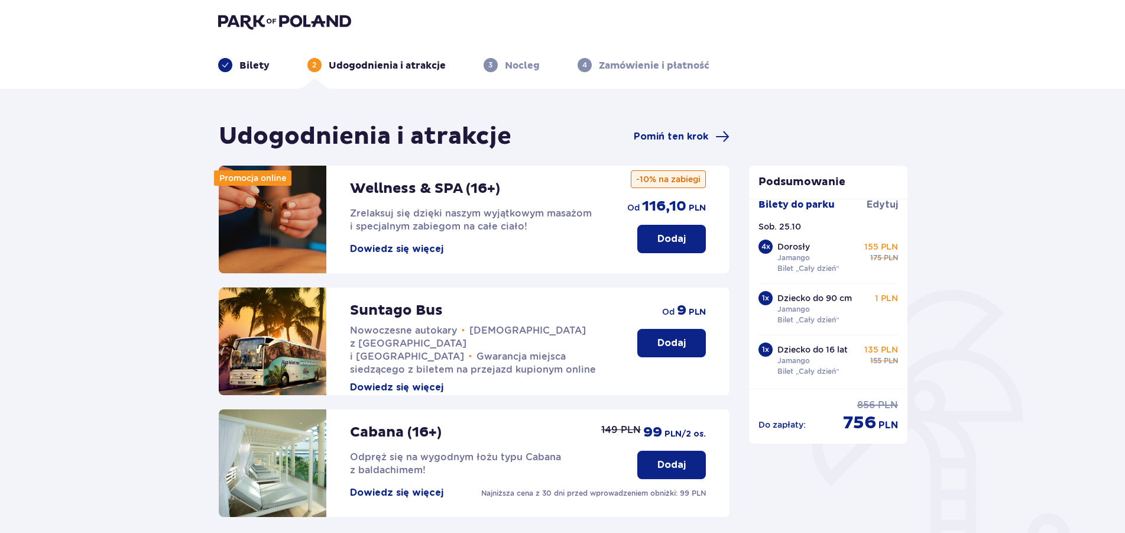
scroll to position [269, 0]
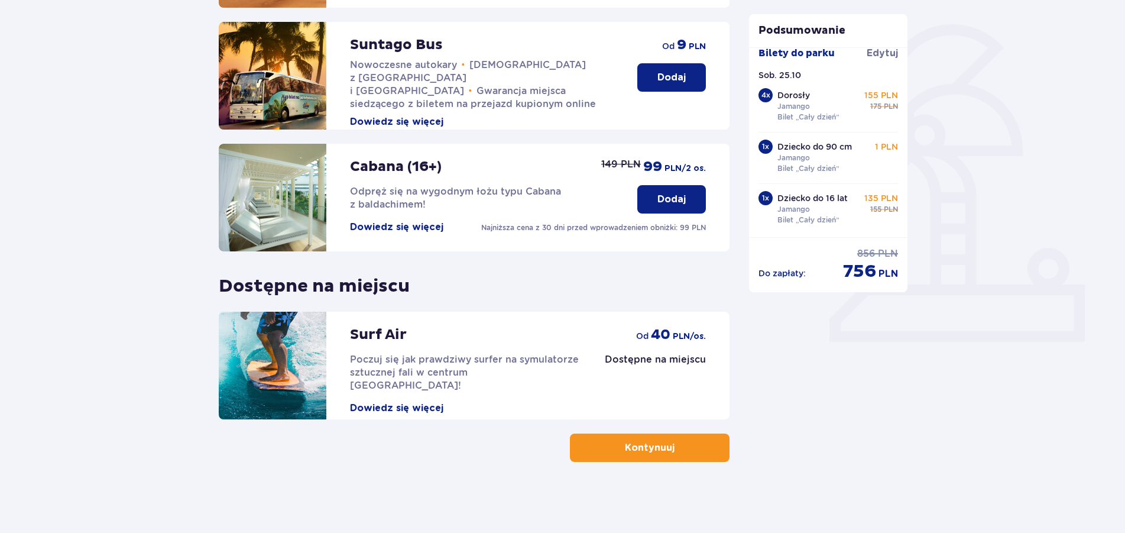
click at [669, 451] on button "Kontynuuj" at bounding box center [650, 447] width 160 height 28
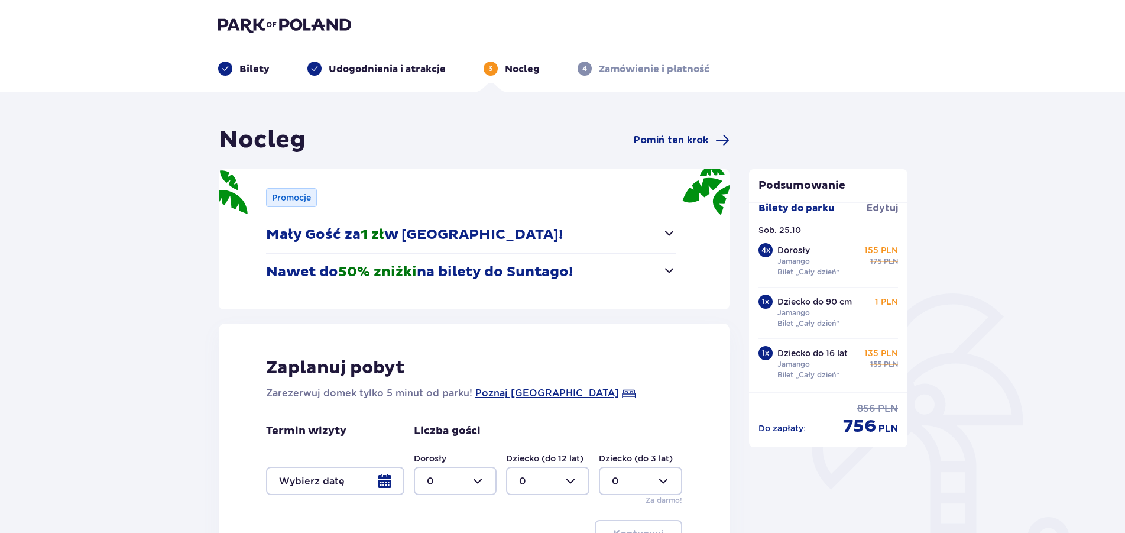
click at [660, 268] on button "Nawet do 50% zniżki na bilety do Suntago!" at bounding box center [471, 272] width 411 height 37
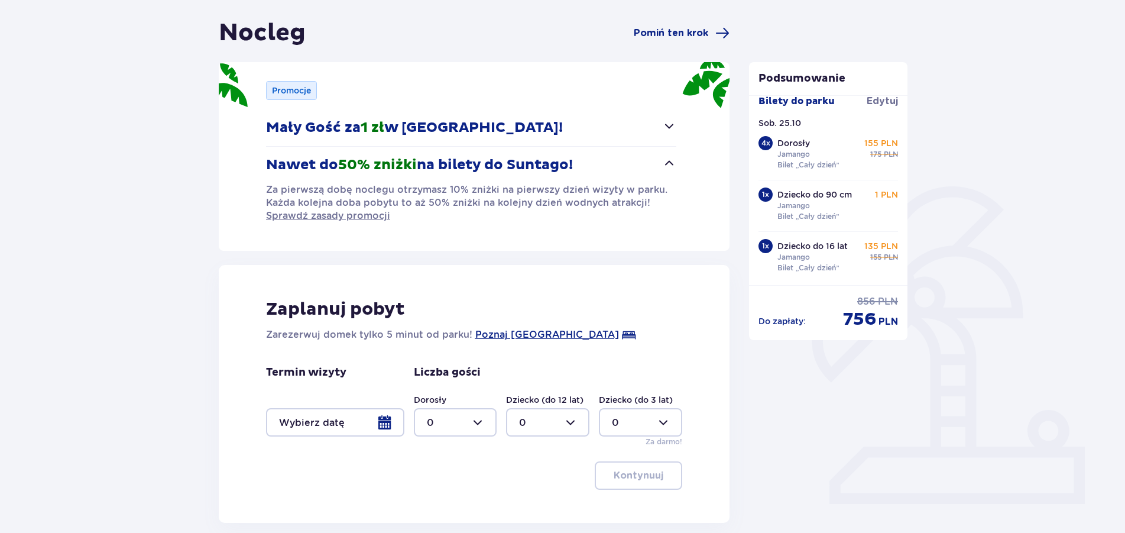
scroll to position [181, 0]
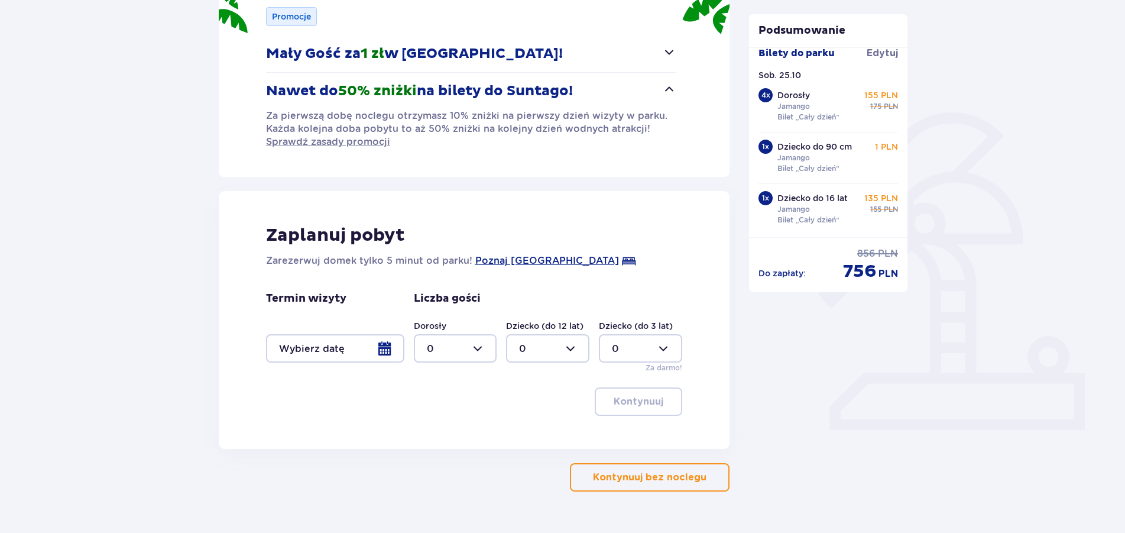
click at [653, 276] on div "Zaplanuj pobyt Zarezerwuj domek tylko 5 minut od parku! Poznaj Suntago Village …" at bounding box center [474, 320] width 511 height 258
click at [377, 350] on div at bounding box center [335, 348] width 138 height 28
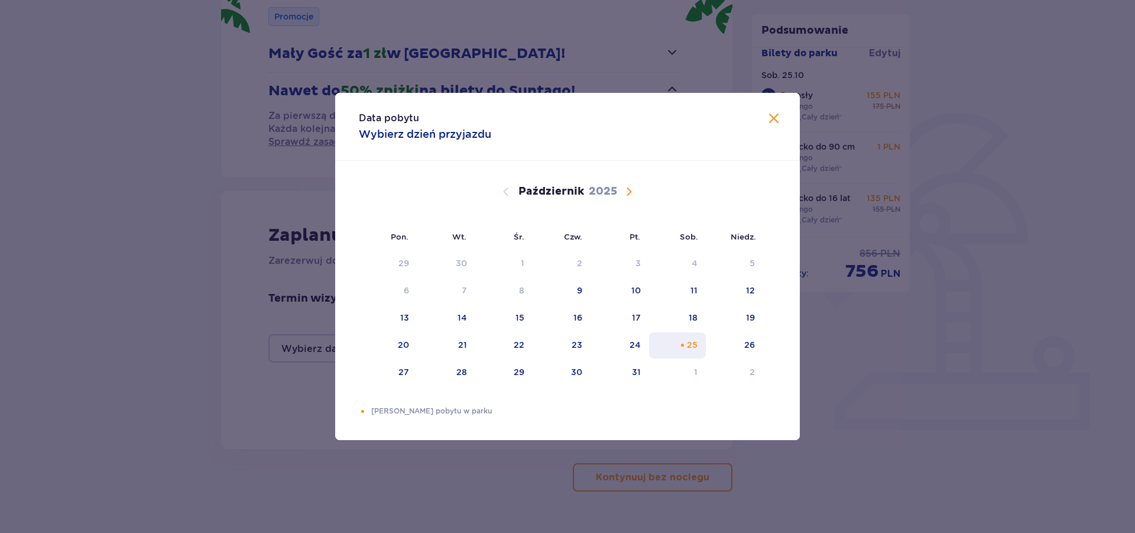
drag, startPoint x: 691, startPoint y: 348, endPoint x: 739, endPoint y: 349, distance: 47.9
click at [692, 348] on div "25" at bounding box center [692, 345] width 11 height 12
click at [742, 348] on div "26" at bounding box center [734, 345] width 57 height 26
type input "25.10.25 - 26.10.25"
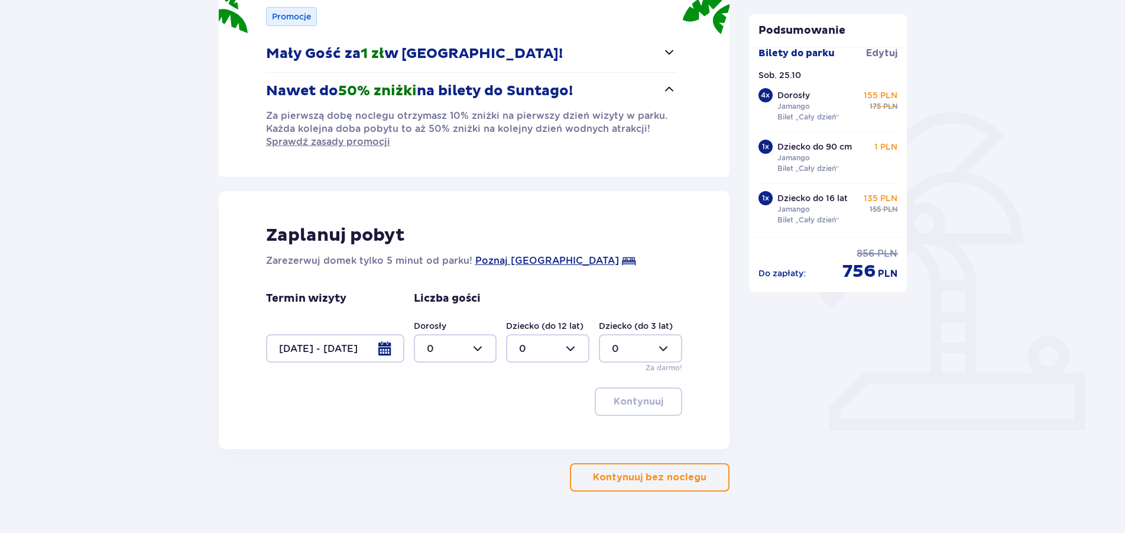
click at [458, 345] on div at bounding box center [455, 348] width 83 height 28
click at [430, 422] on p "4" at bounding box center [430, 416] width 7 height 13
type input "4"
click at [564, 349] on div at bounding box center [547, 348] width 83 height 28
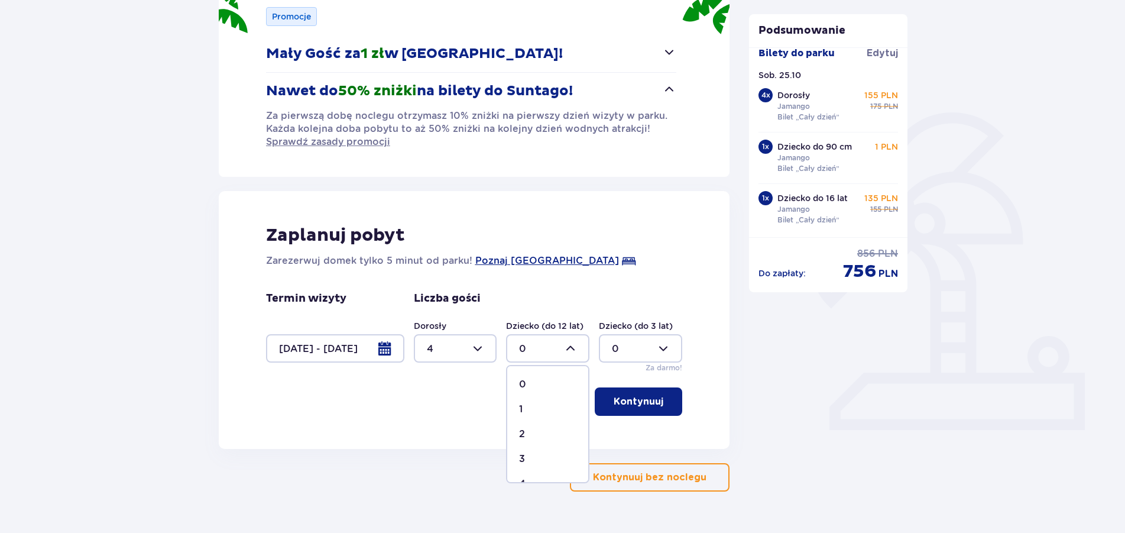
click at [523, 409] on p "1" at bounding box center [521, 409] width 4 height 13
type input "1"
click at [636, 363] on div "Dziecko (do 3 lat) 0 Za darmo!" at bounding box center [640, 346] width 83 height 53
click at [639, 348] on div at bounding box center [640, 348] width 83 height 28
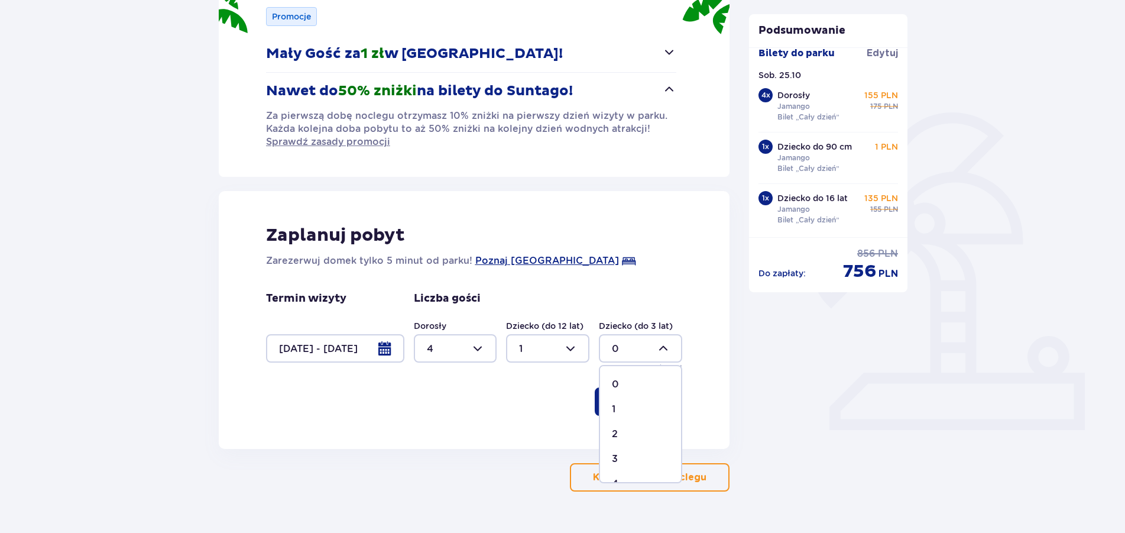
click at [617, 409] on div "1" at bounding box center [640, 409] width 57 height 13
type input "1"
click at [633, 406] on p "Kontynuuj" at bounding box center [639, 401] width 50 height 13
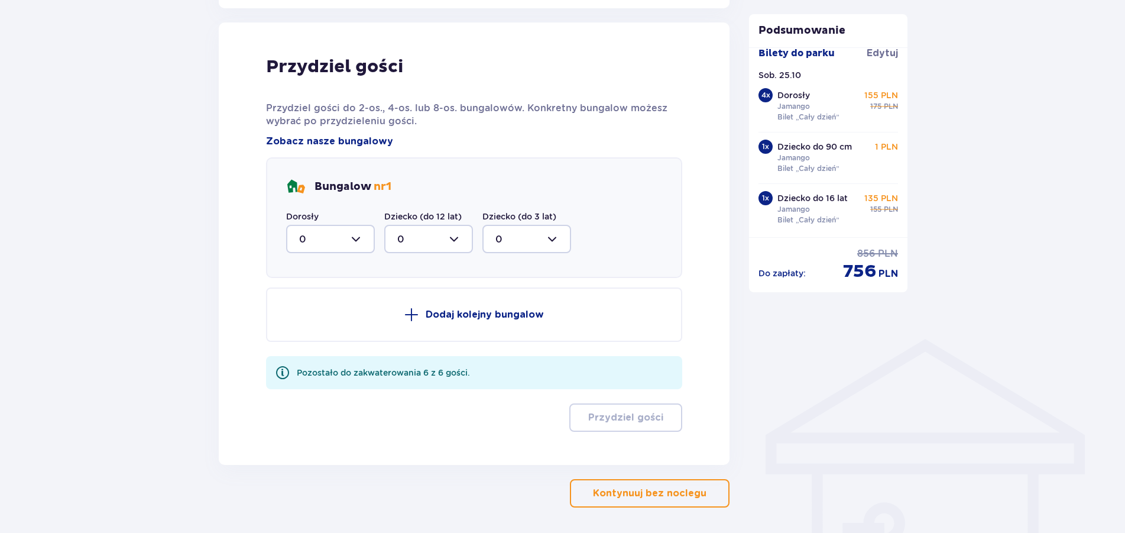
scroll to position [630, 0]
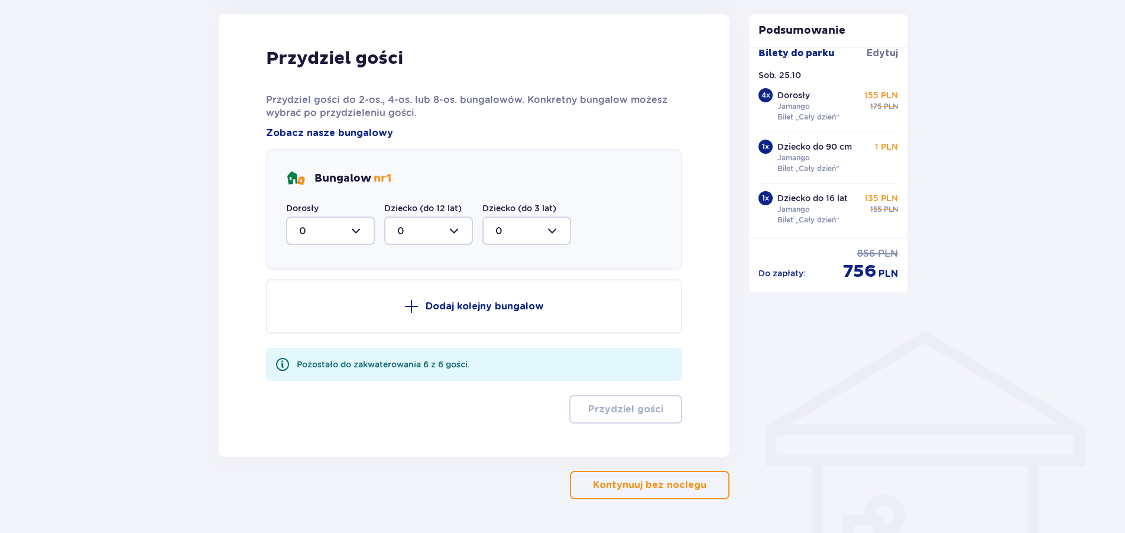
click at [327, 239] on div at bounding box center [330, 230] width 89 height 28
click at [303, 348] on p "4" at bounding box center [302, 345] width 7 height 13
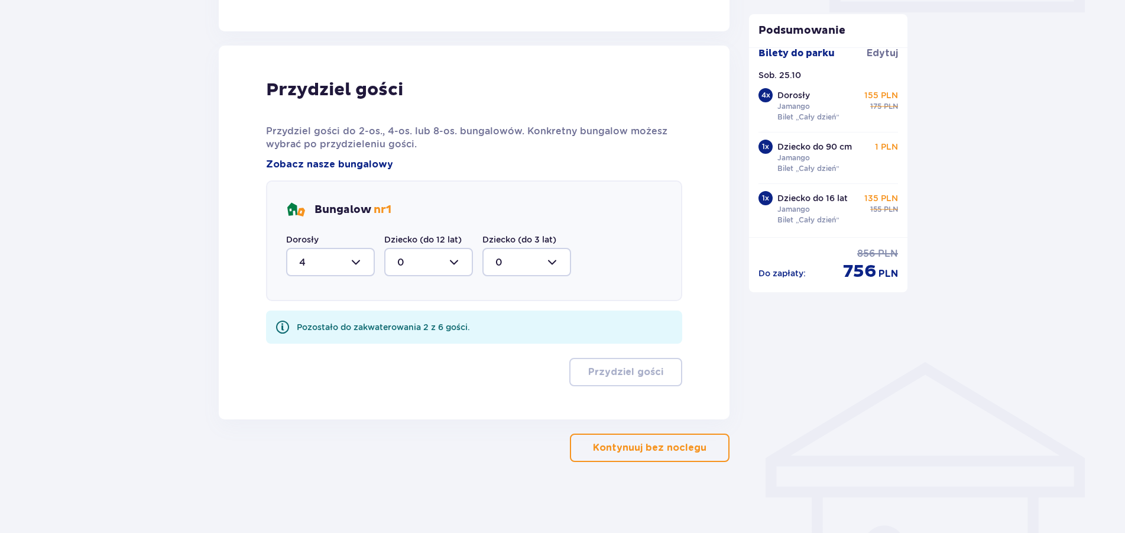
type input "4"
click at [426, 258] on div at bounding box center [428, 262] width 89 height 28
click at [398, 323] on p "1" at bounding box center [399, 322] width 4 height 13
type input "1"
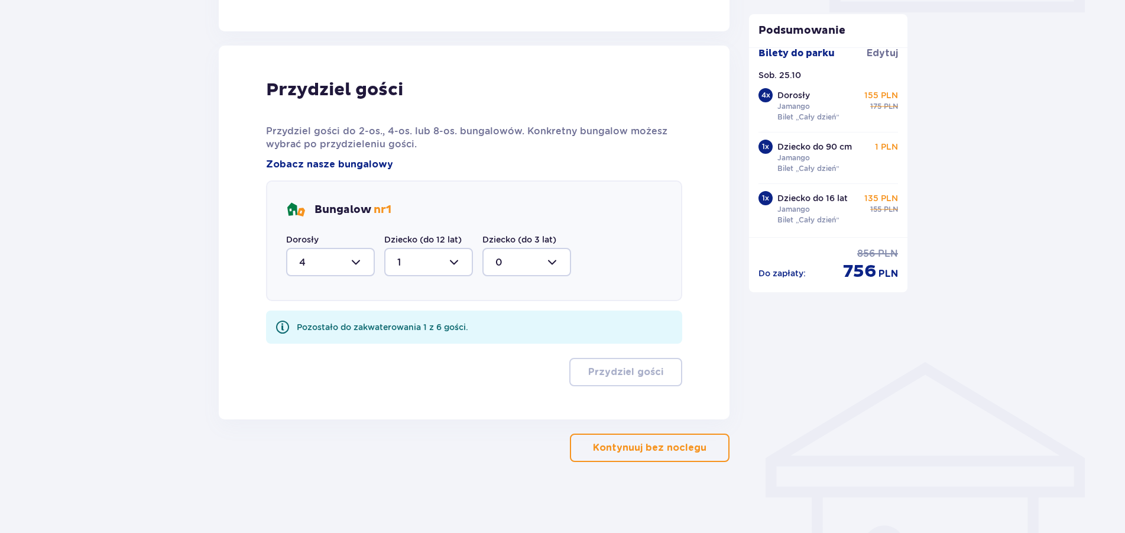
click at [526, 267] on div at bounding box center [527, 262] width 89 height 28
click at [514, 321] on div "1" at bounding box center [527, 322] width 63 height 13
type input "1"
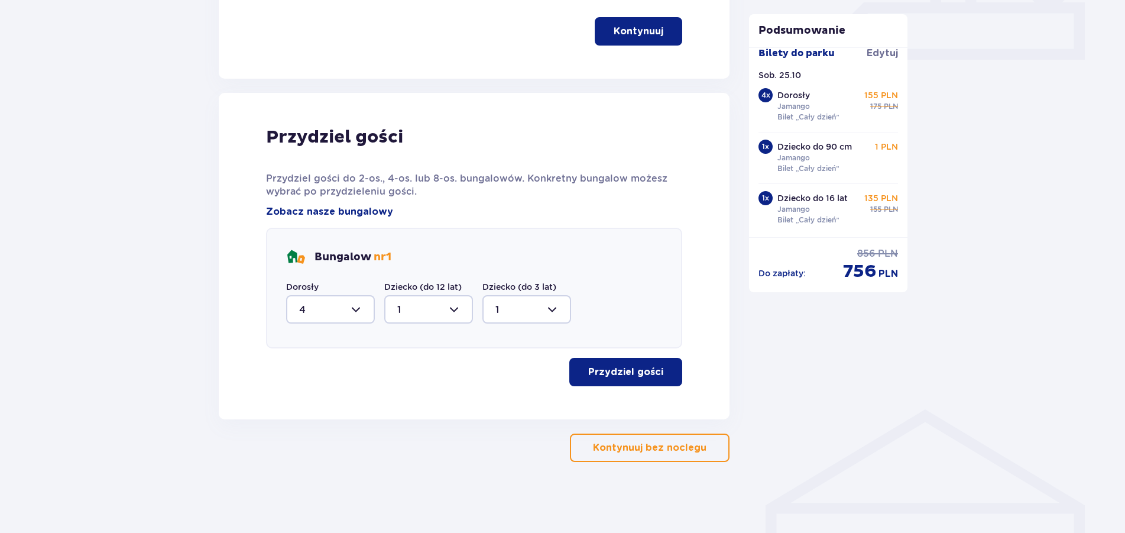
drag, startPoint x: 636, startPoint y: 377, endPoint x: 648, endPoint y: 376, distance: 11.9
click at [636, 377] on p "Przydziel gości" at bounding box center [625, 371] width 75 height 13
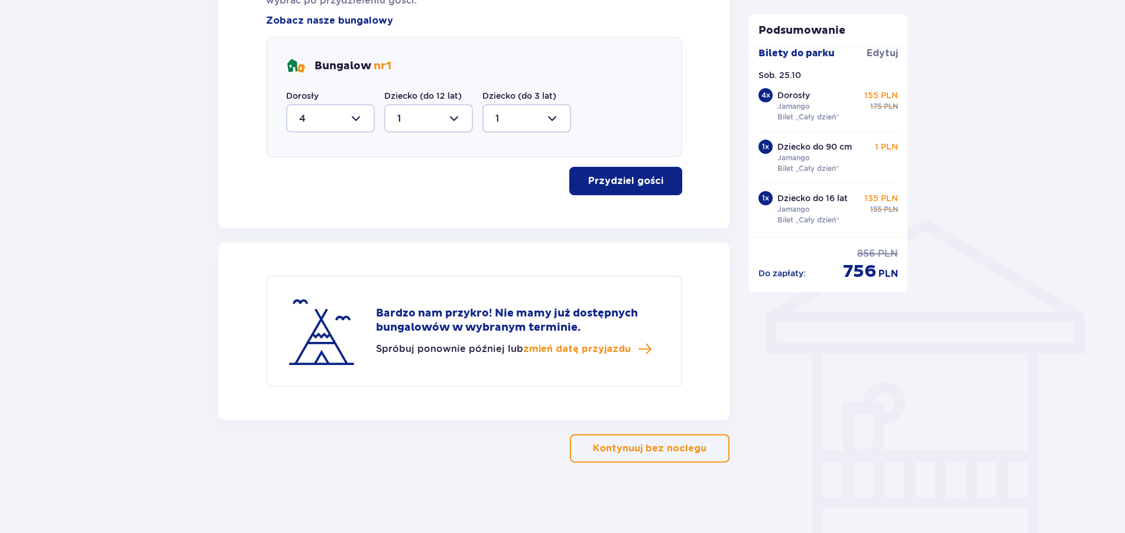
scroll to position [743, 0]
click at [665, 456] on button "Kontynuuj bez noclegu" at bounding box center [650, 447] width 160 height 28
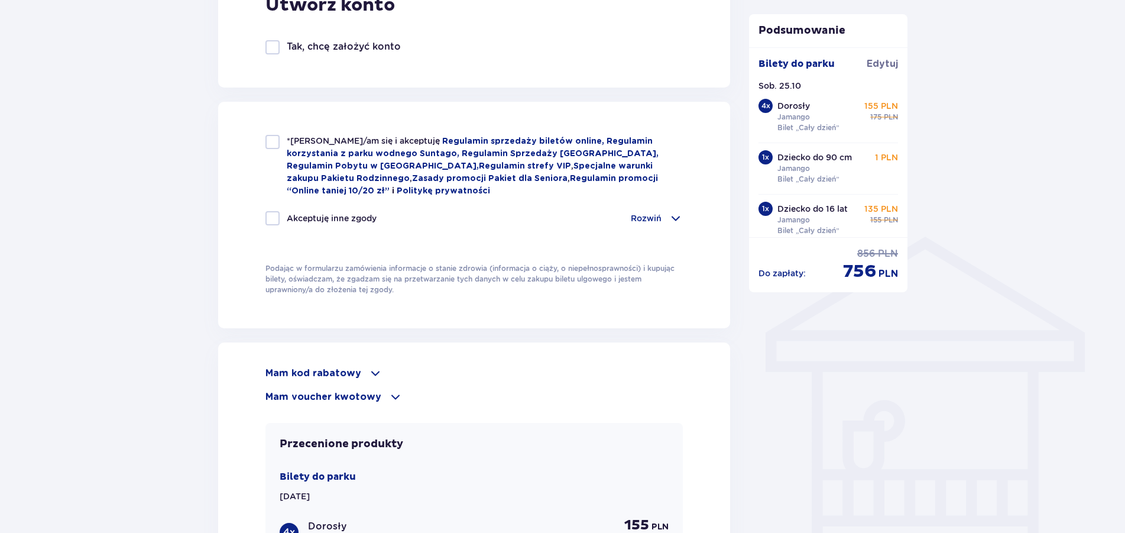
scroll to position [784, 0]
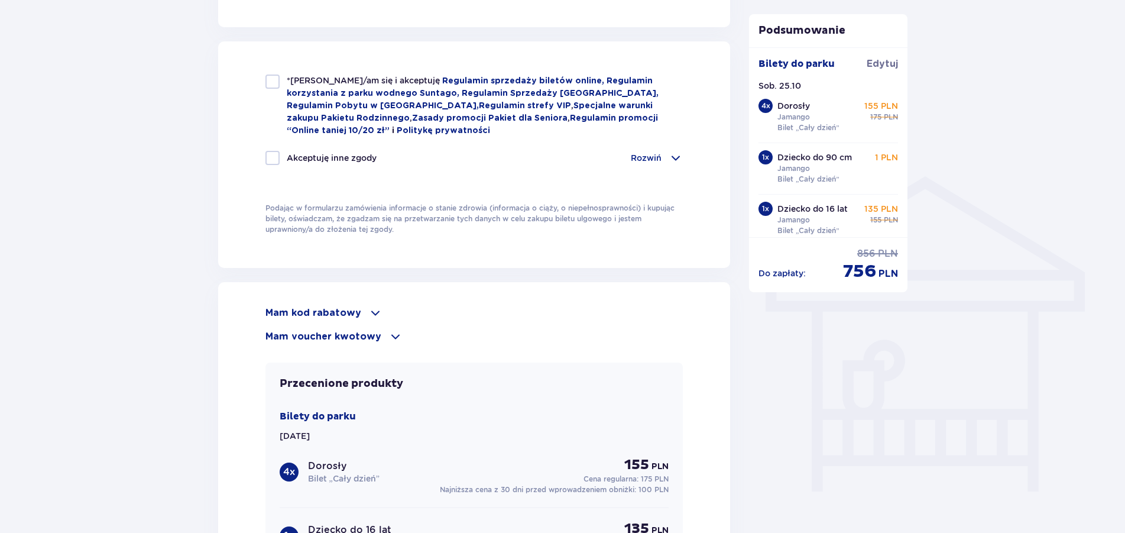
drag, startPoint x: 384, startPoint y: 335, endPoint x: 397, endPoint y: 336, distance: 13.1
click at [388, 335] on span at bounding box center [395, 336] width 14 height 14
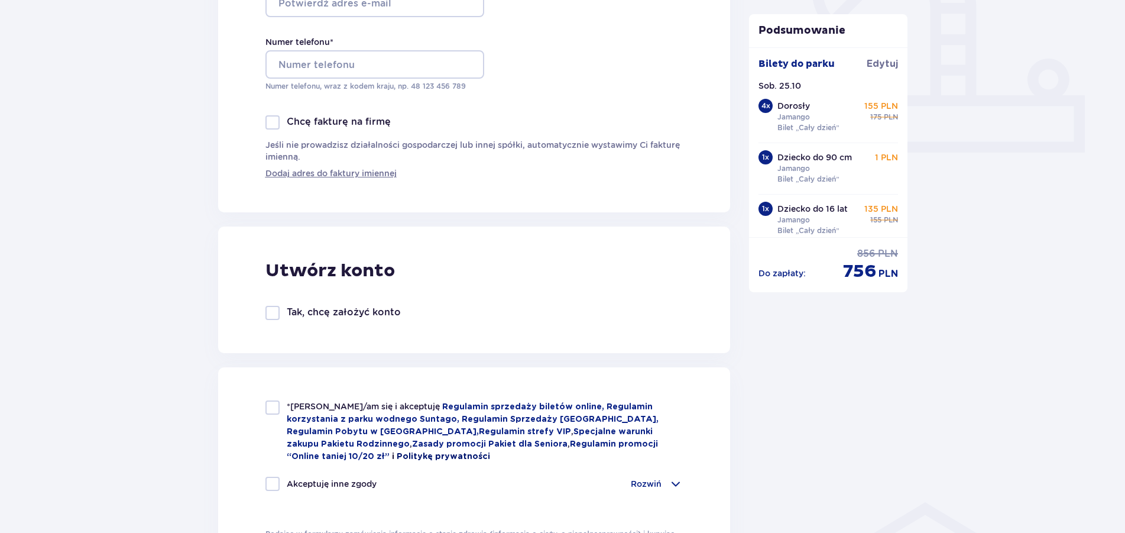
scroll to position [483, 0]
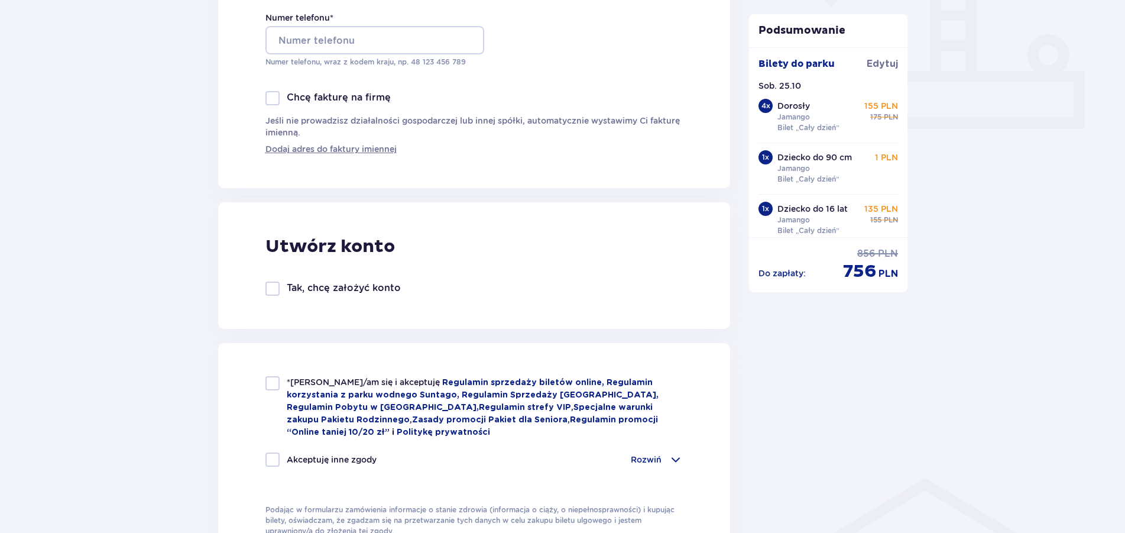
click at [270, 381] on div at bounding box center [273, 383] width 14 height 14
checkbox input "true"
click at [273, 459] on div at bounding box center [273, 459] width 14 height 14
checkbox input "true"
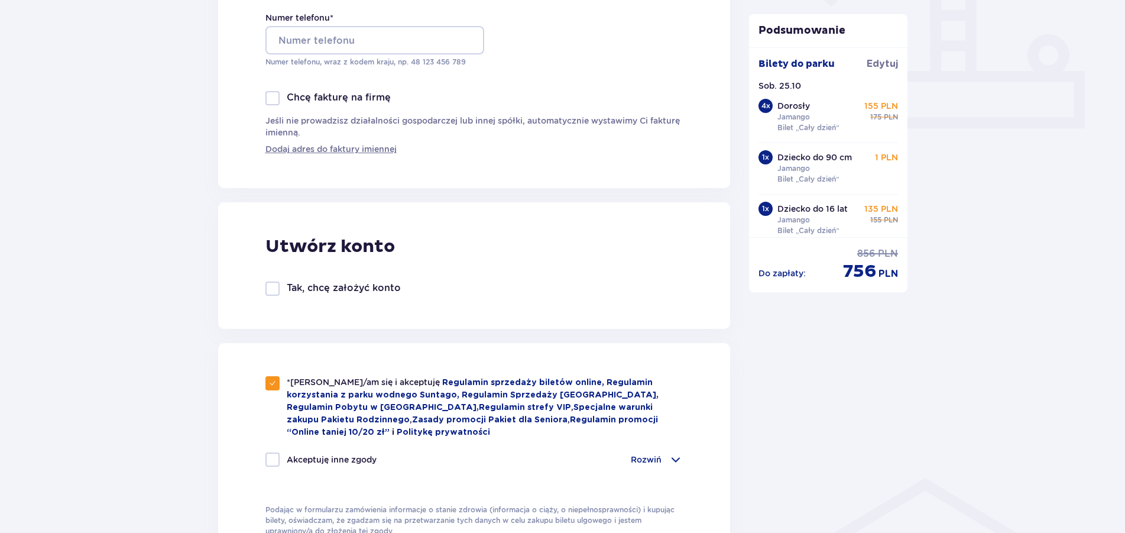
checkbox input "true"
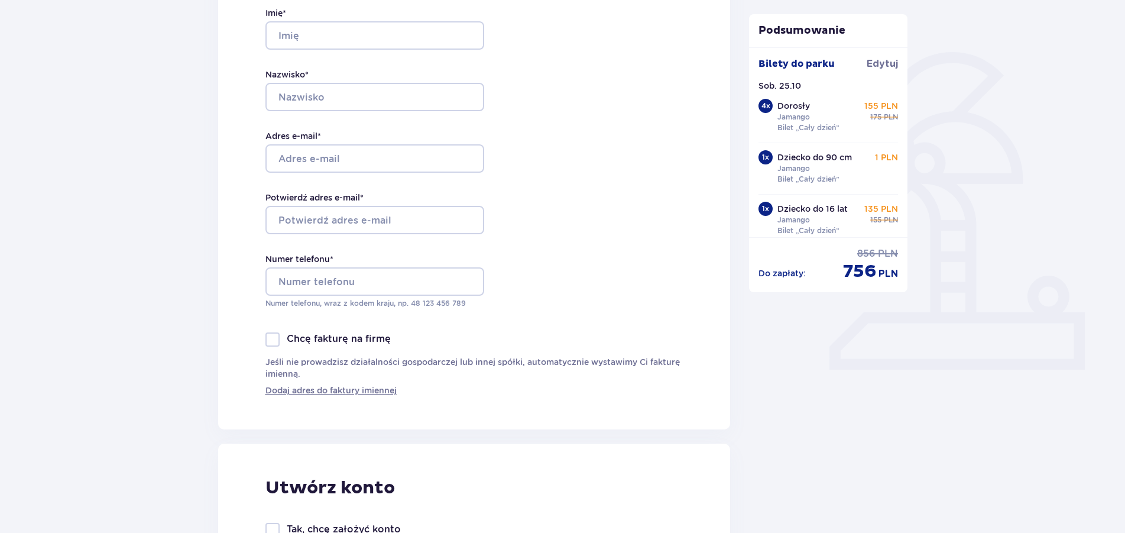
scroll to position [0, 0]
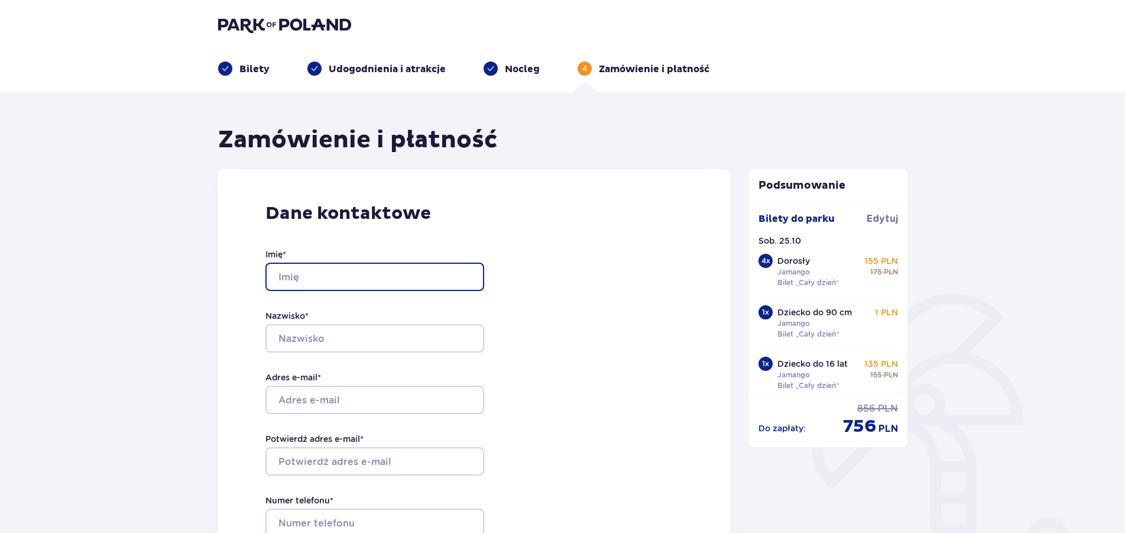
click at [280, 282] on input "Imię *" at bounding box center [375, 277] width 219 height 28
type input "Paulina"
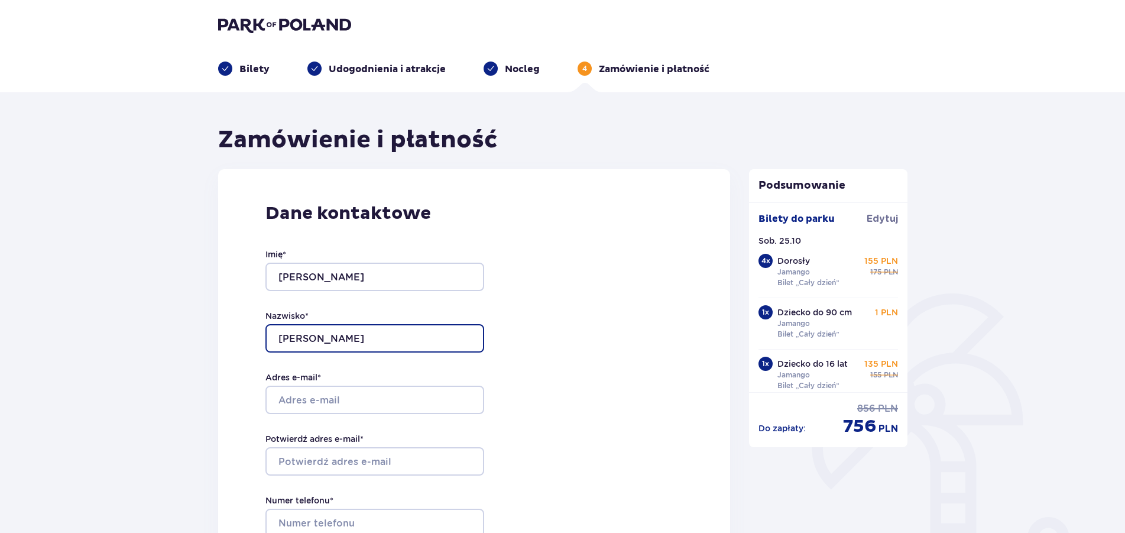
type input "Matusewicz"
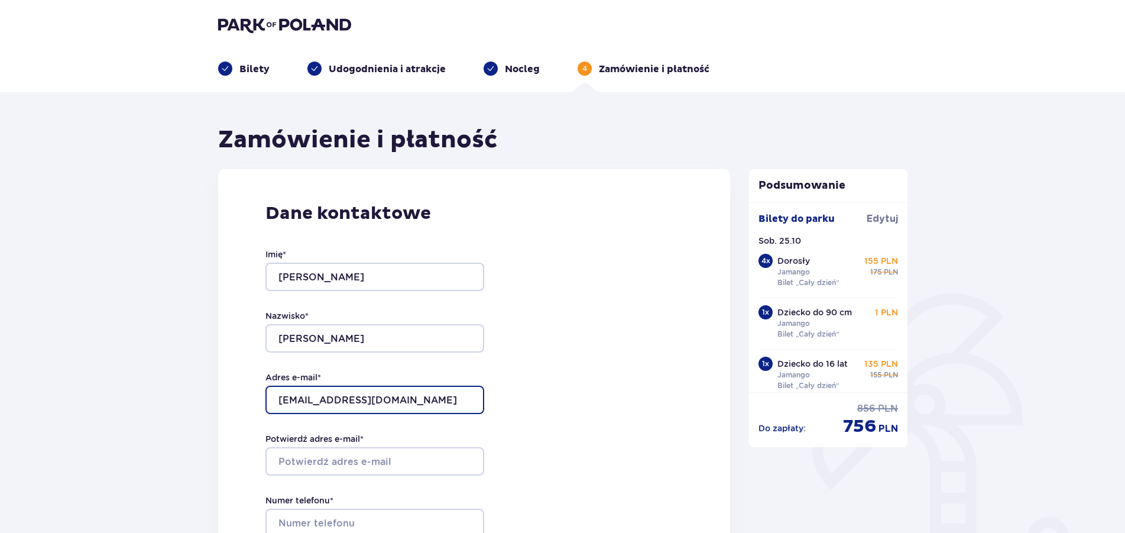
type input "paula199244.pb@gmail.com"
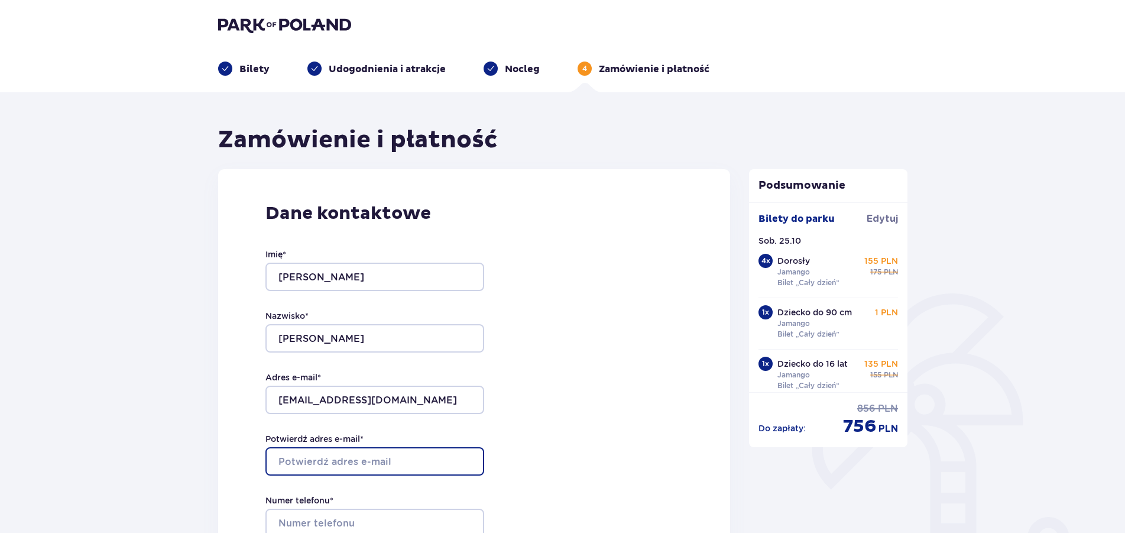
click at [338, 459] on input "Potwierdź adres e-mail *" at bounding box center [375, 461] width 219 height 28
type input "paula199244.pb@gmail.com"
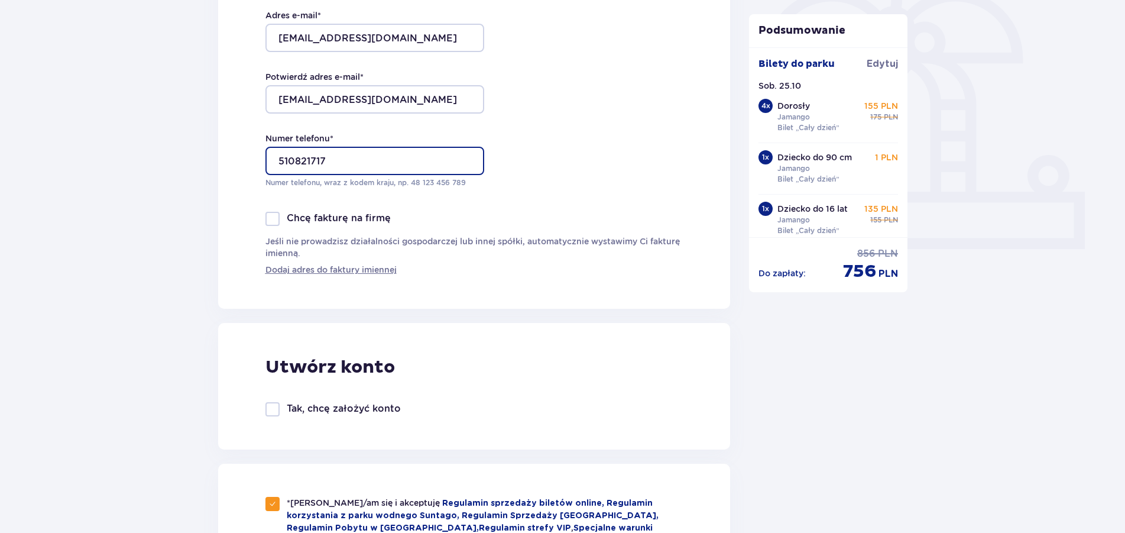
scroll to position [483, 0]
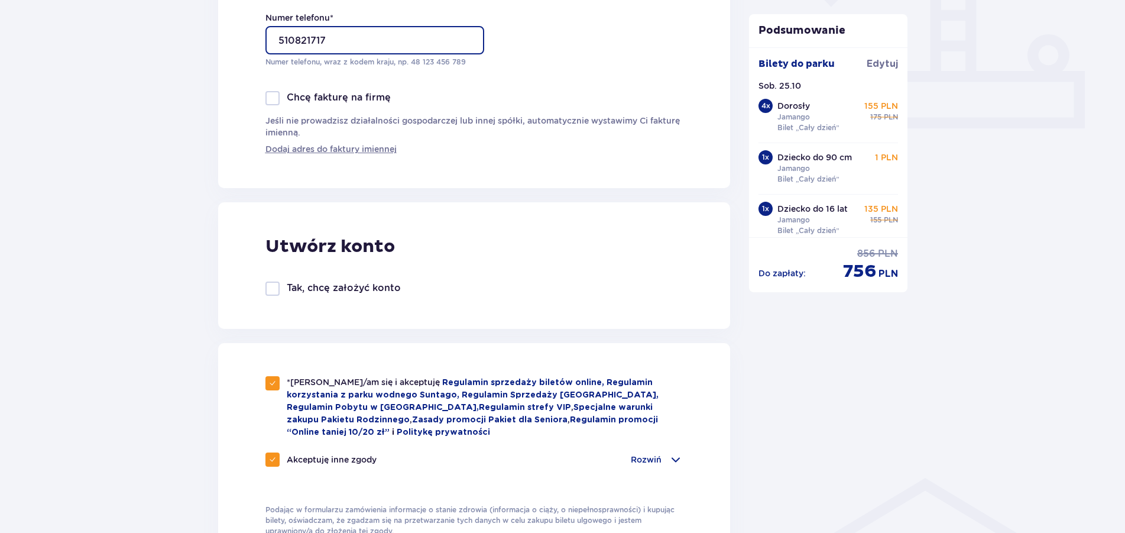
type input "510821717"
click at [269, 287] on div at bounding box center [273, 288] width 14 height 14
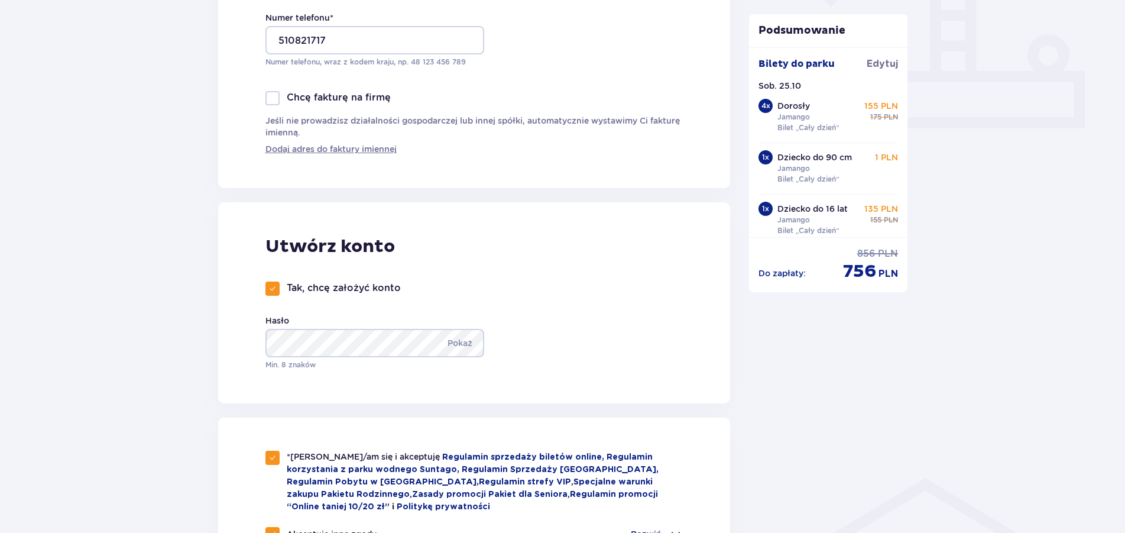
checkbox input "true"
click at [640, 373] on div "Utwórz konto Tak, chcę założyć konto Hasło Pokaż Min. 8 znaków" at bounding box center [474, 302] width 513 height 201
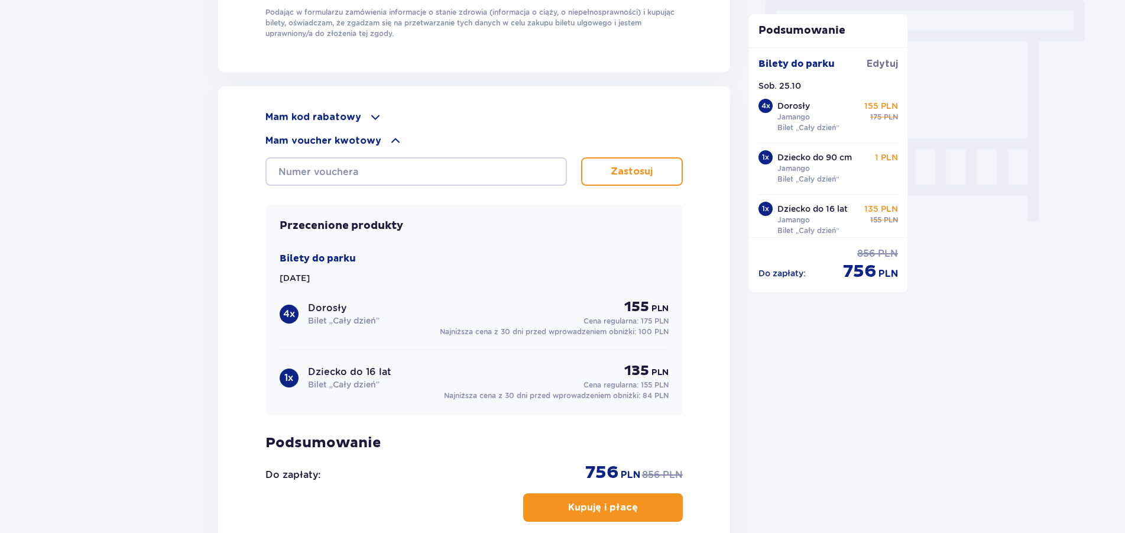
scroll to position [1025, 0]
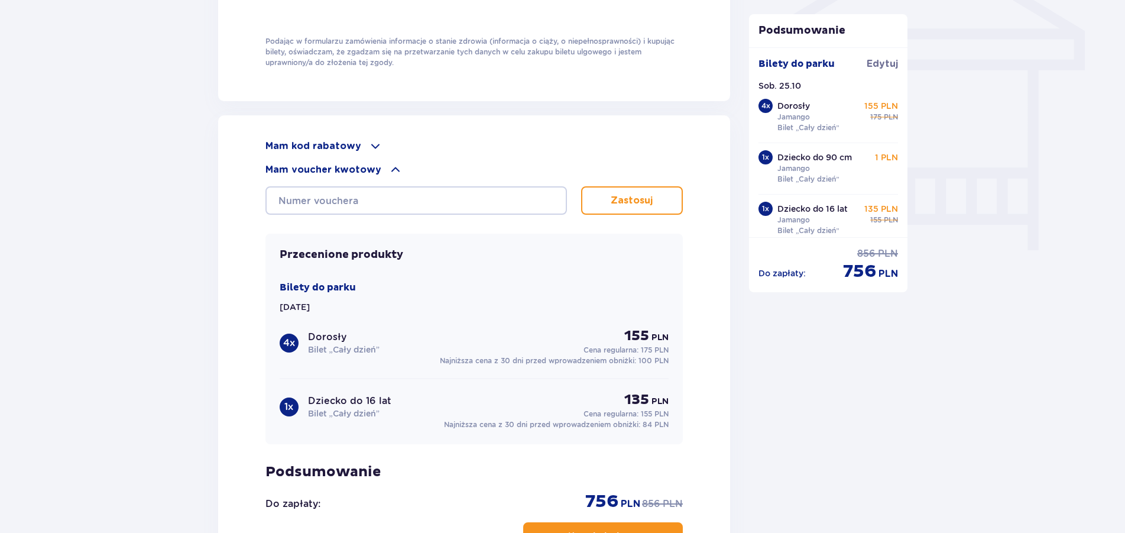
click at [371, 144] on span at bounding box center [375, 146] width 14 height 14
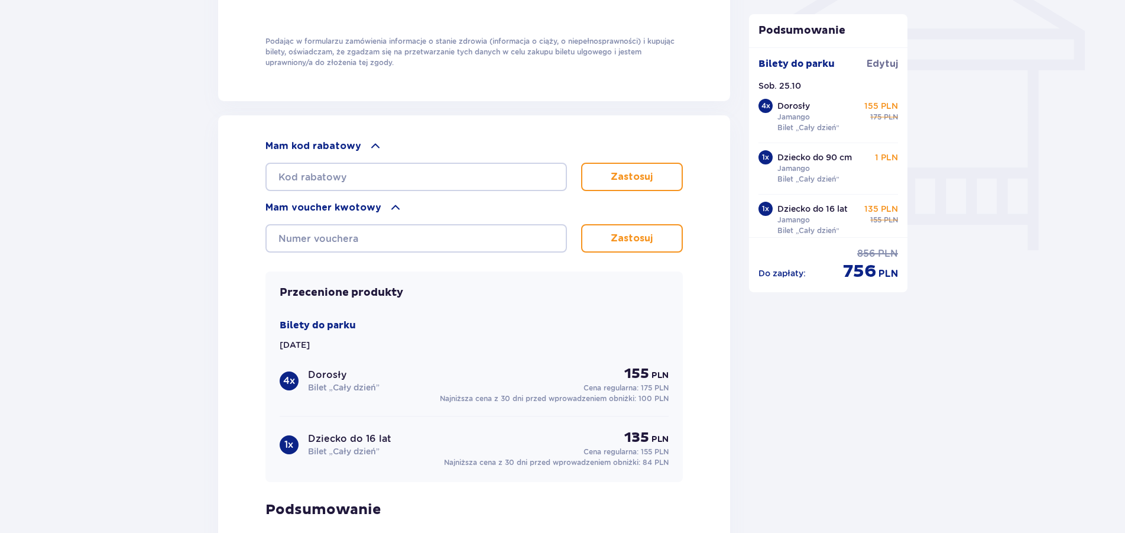
click at [357, 140] on div "Mam kod rabatowy" at bounding box center [475, 146] width 418 height 14
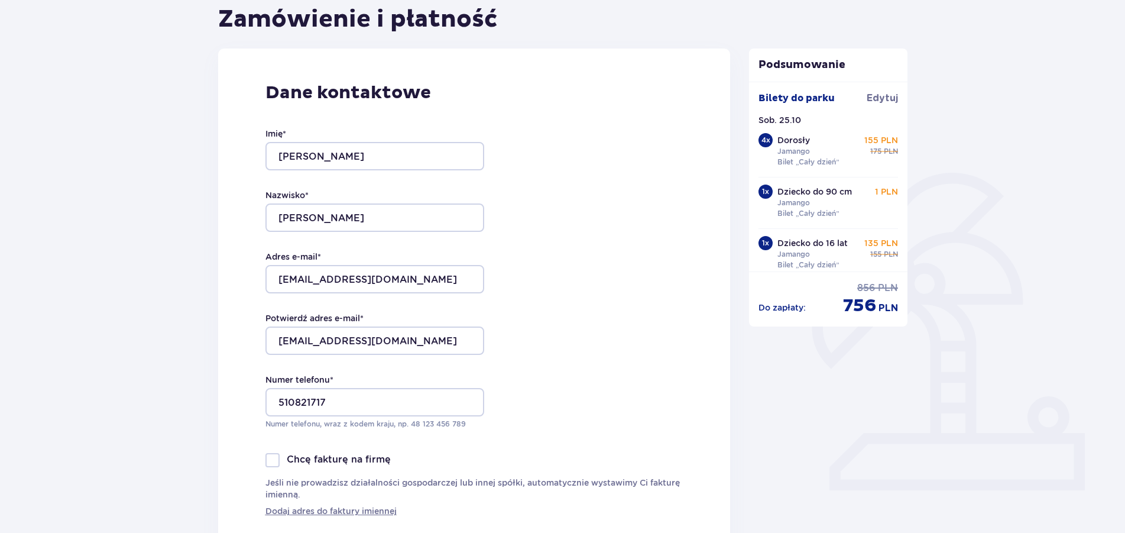
scroll to position [0, 0]
